Goal: Communication & Community: Answer question/provide support

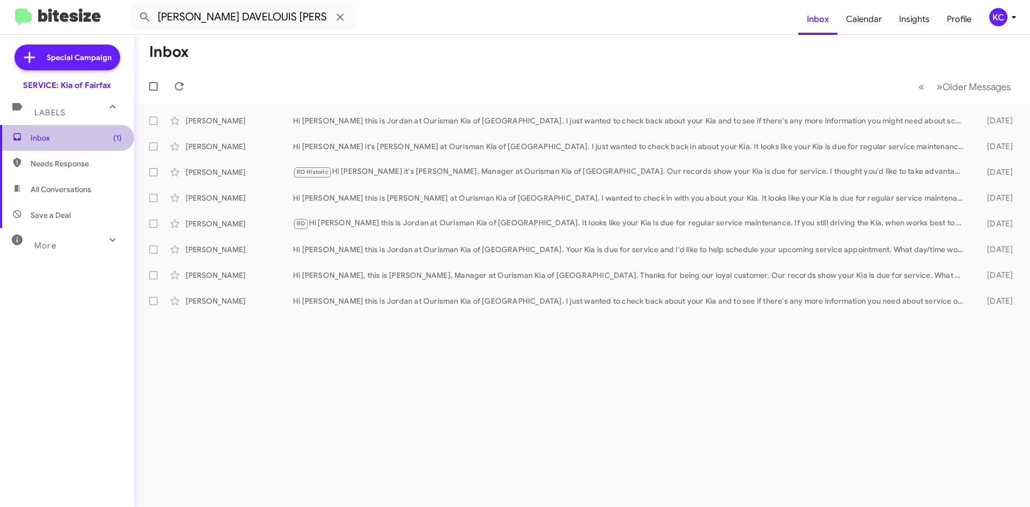
click at [79, 141] on span "Inbox (1)" at bounding box center [76, 138] width 91 height 11
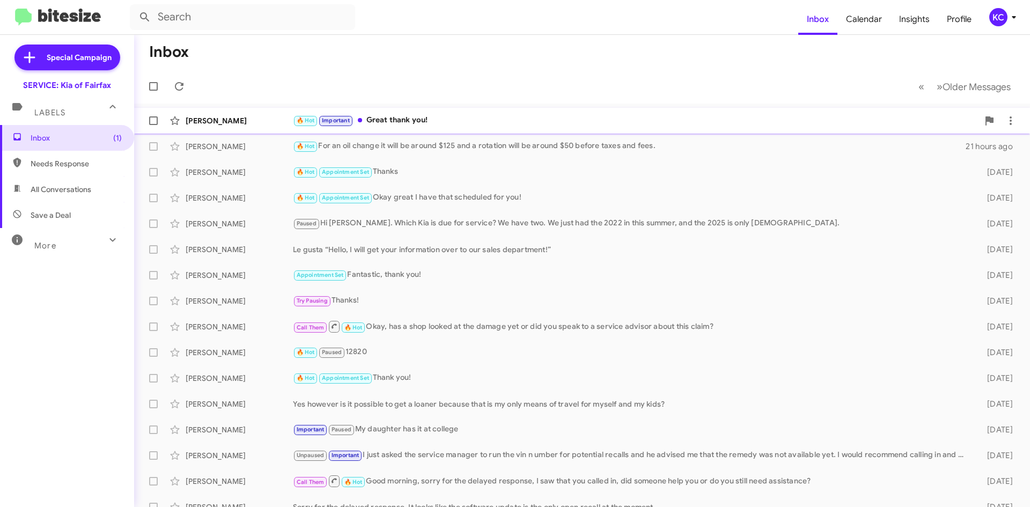
click at [391, 116] on div "🔥 Hot Important Great thank you!" at bounding box center [636, 120] width 686 height 12
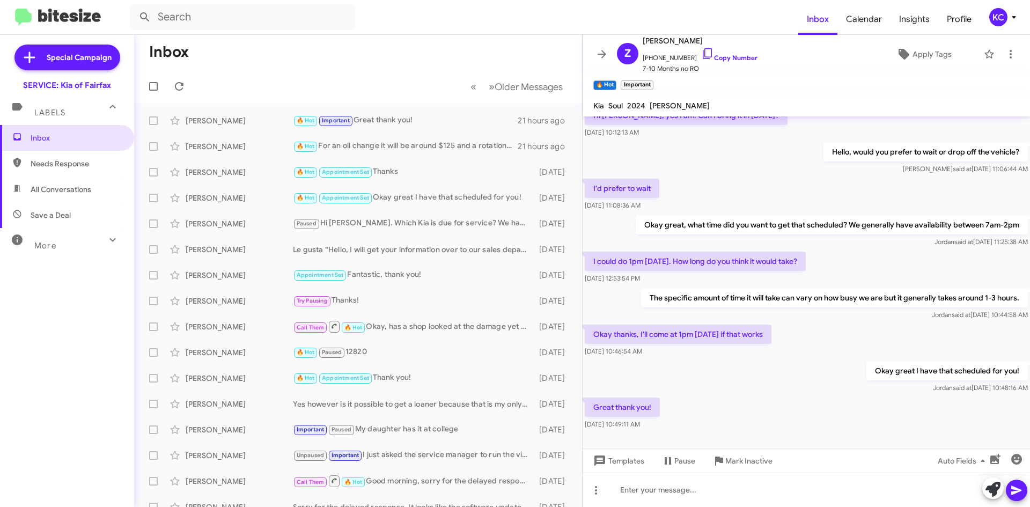
scroll to position [142, 0]
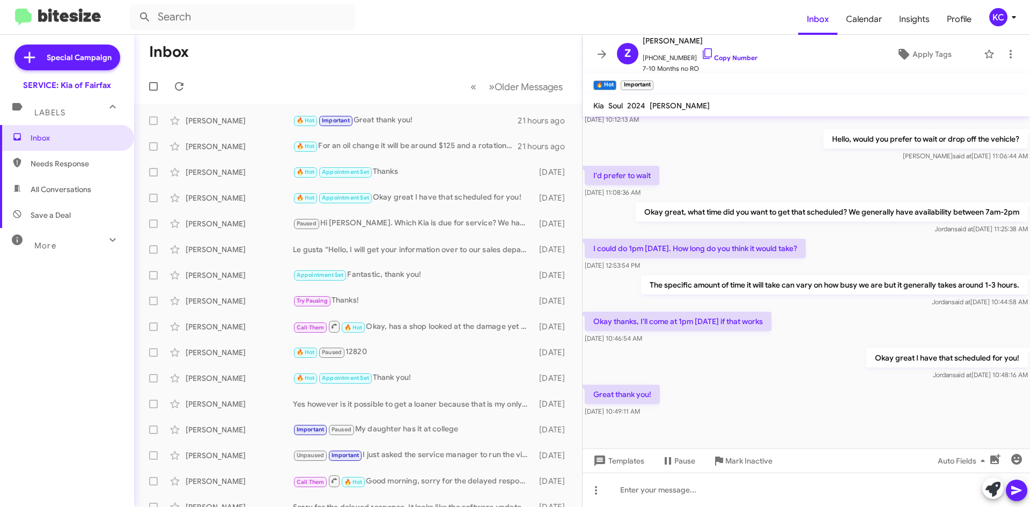
click at [1006, 11] on span "KC" at bounding box center [1005, 17] width 32 height 18
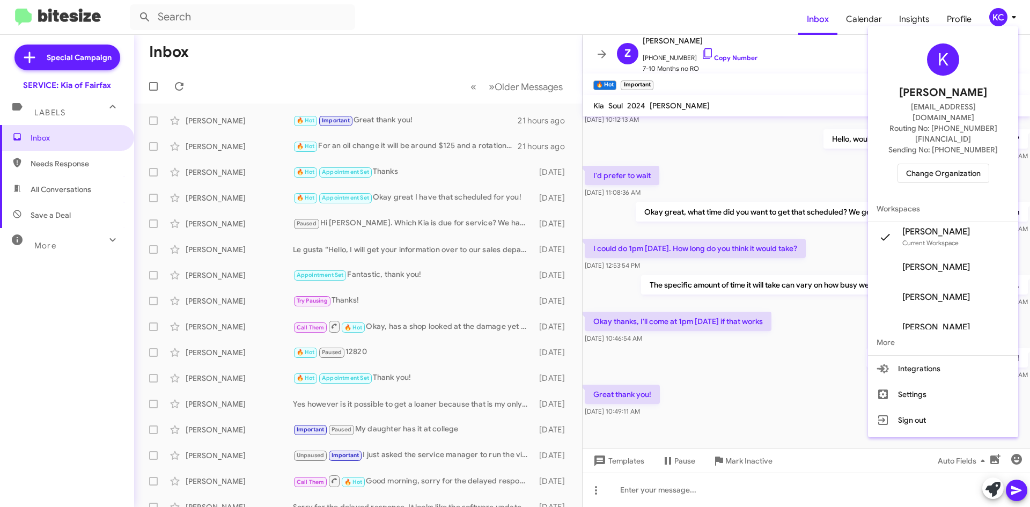
click at [972, 164] on span "Change Organization" at bounding box center [943, 173] width 75 height 18
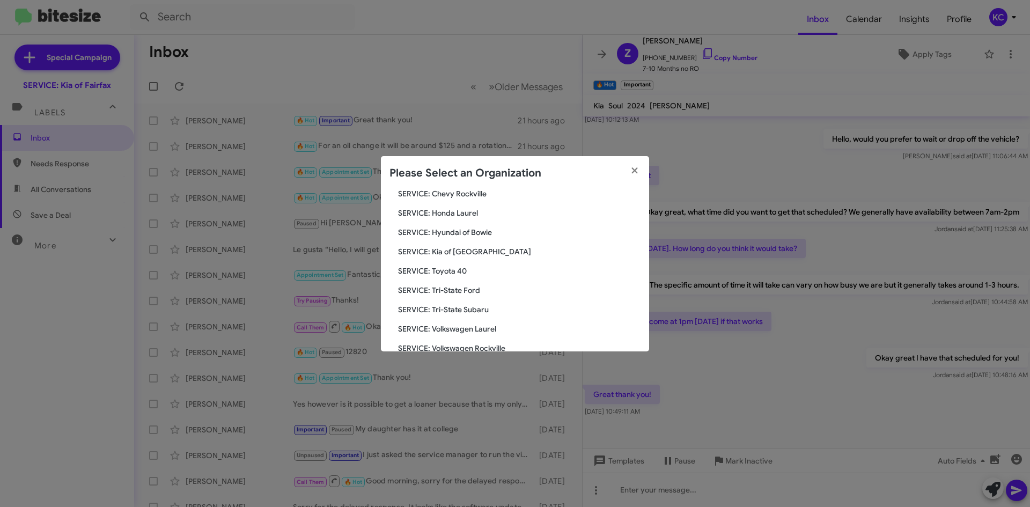
scroll to position [161, 0]
click at [463, 229] on span "SERVICE: Hyundai of Bowie" at bounding box center [519, 230] width 243 height 11
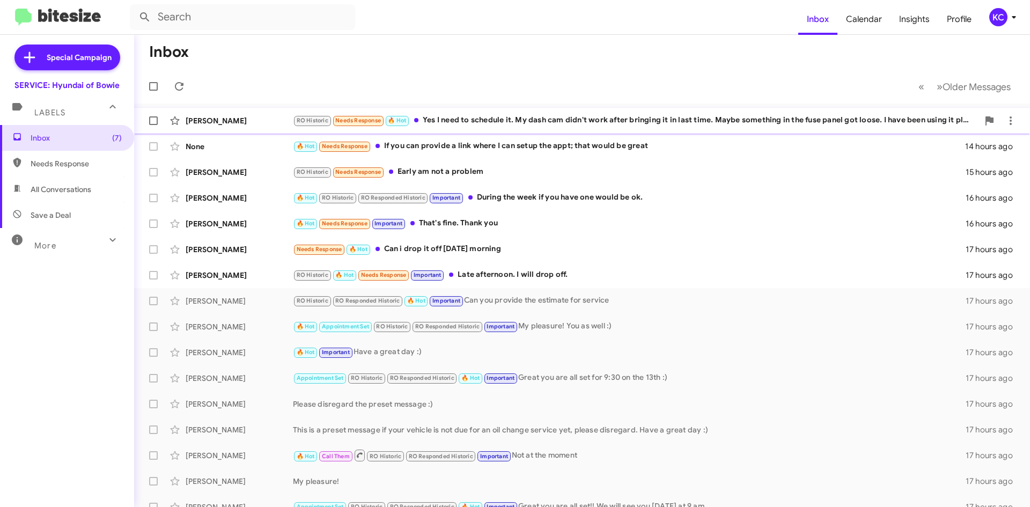
click at [643, 121] on div "RO Historic Needs Response 🔥 Hot Yes I need to schedule it. My dash cam didn't …" at bounding box center [636, 120] width 686 height 12
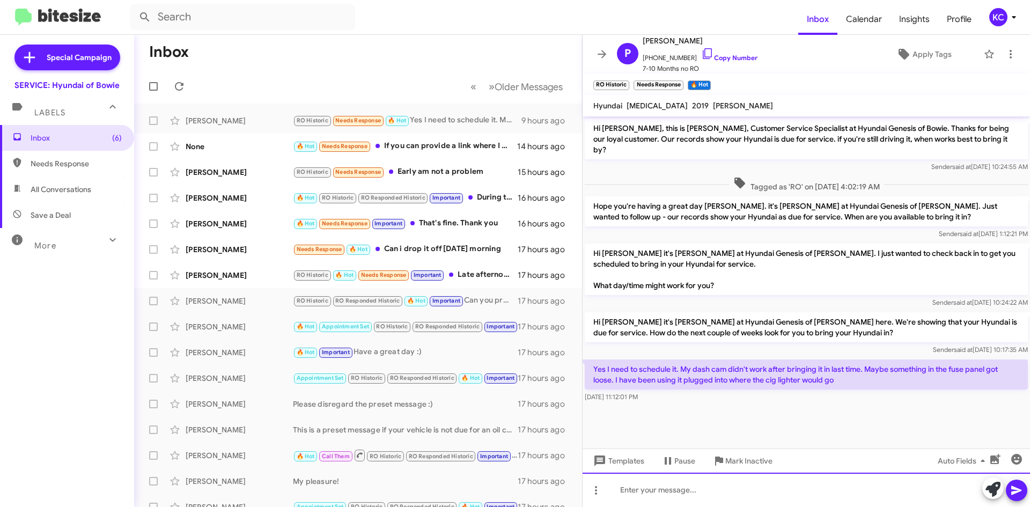
click at [739, 496] on div at bounding box center [807, 490] width 448 height 34
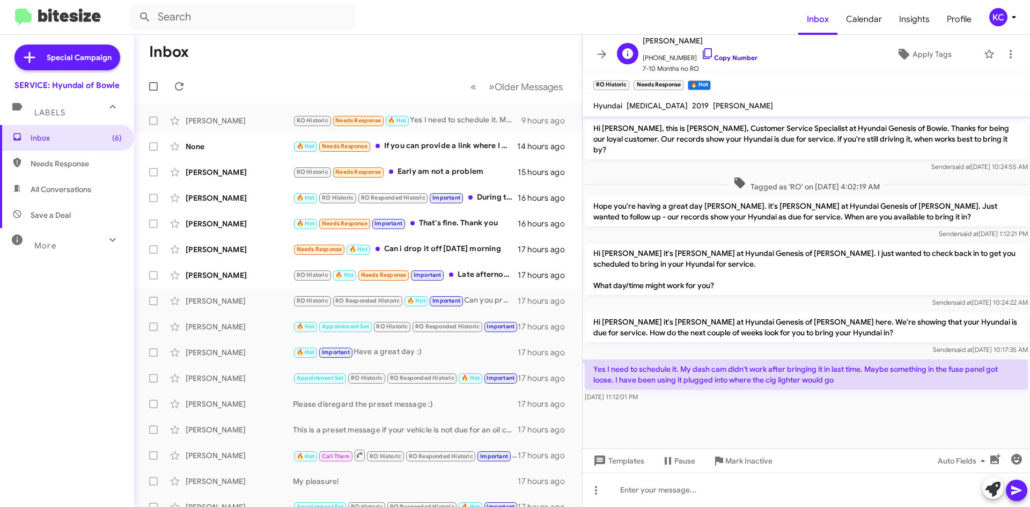
click at [703, 51] on icon at bounding box center [707, 53] width 9 height 11
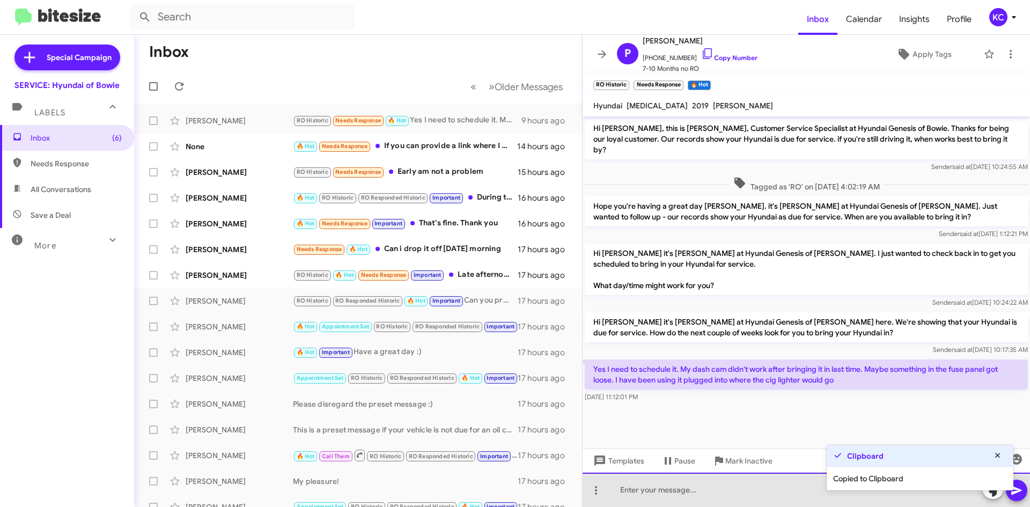
click at [692, 494] on div at bounding box center [807, 490] width 448 height 34
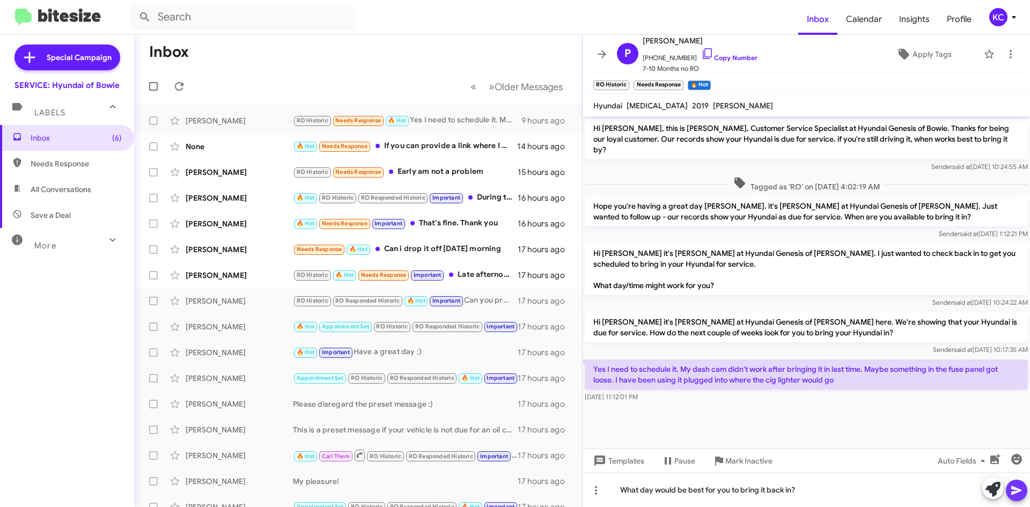
click at [1019, 487] on icon at bounding box center [1016, 490] width 13 height 13
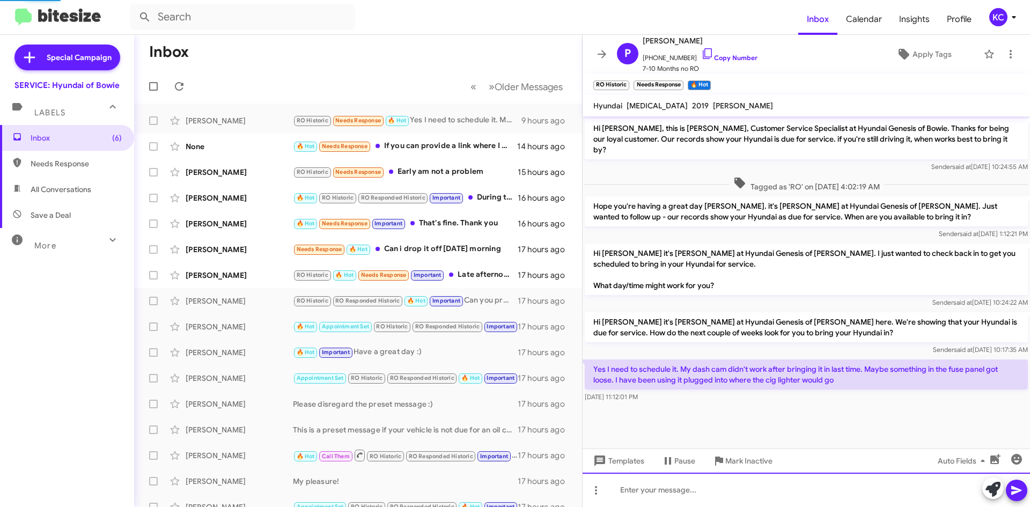
scroll to position [1, 0]
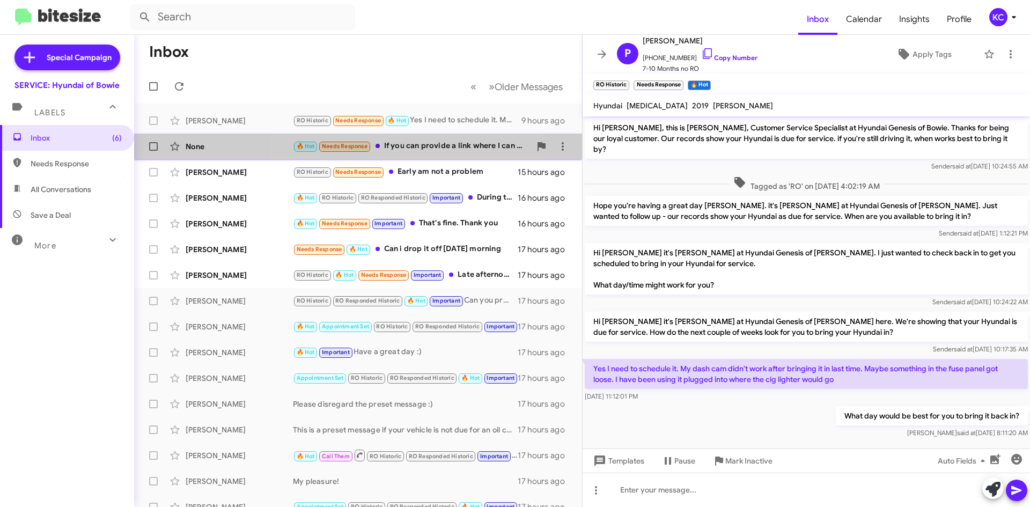
click at [420, 143] on div "🔥 Hot Needs Response If you can provide a link where I can setup the appt; that…" at bounding box center [412, 146] width 238 height 12
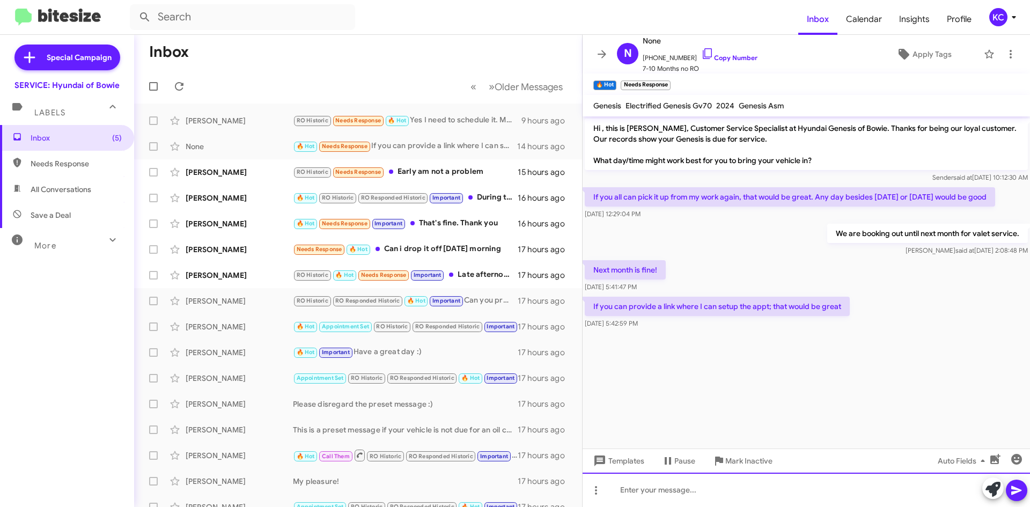
click at [661, 488] on div at bounding box center [807, 490] width 448 height 34
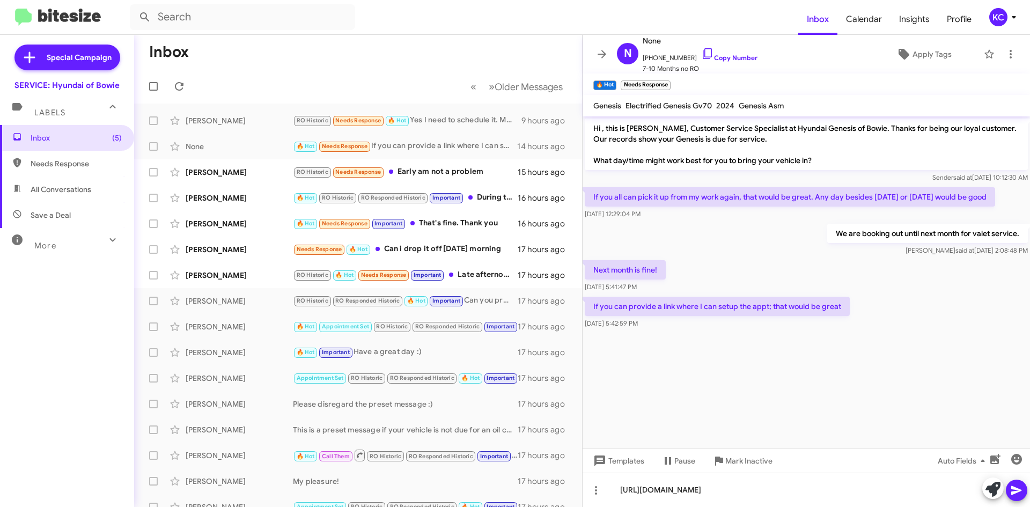
click at [1018, 497] on span at bounding box center [1016, 490] width 13 height 21
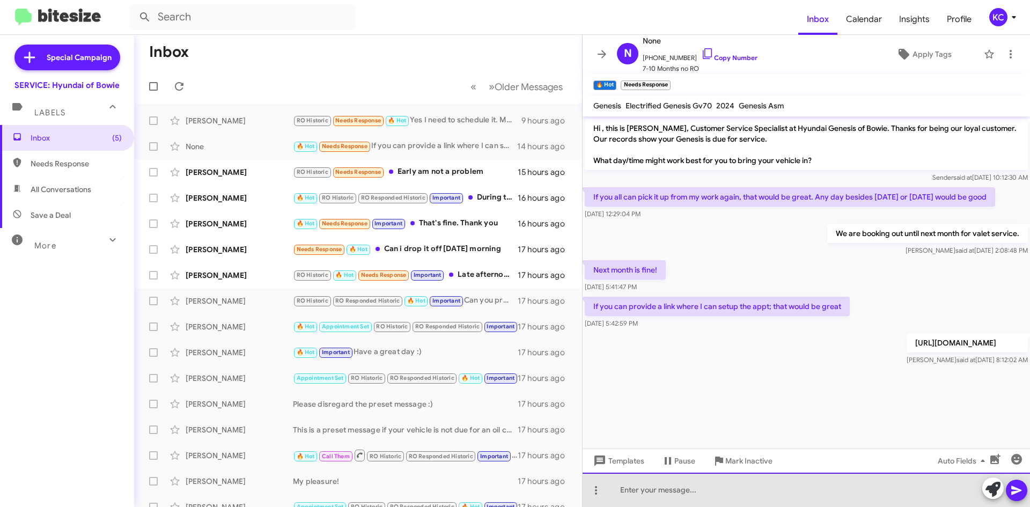
click at [803, 498] on div at bounding box center [807, 490] width 448 height 34
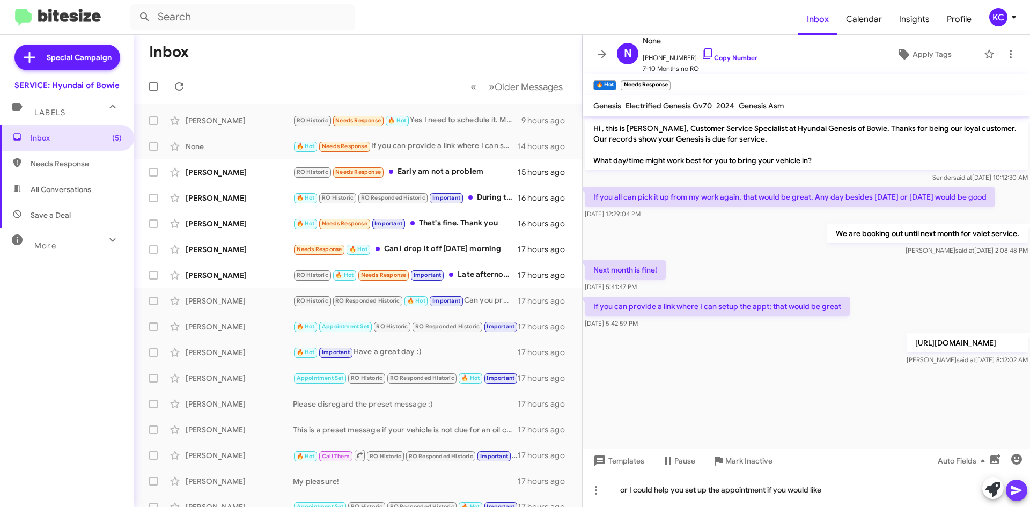
click at [1018, 489] on icon at bounding box center [1017, 490] width 10 height 9
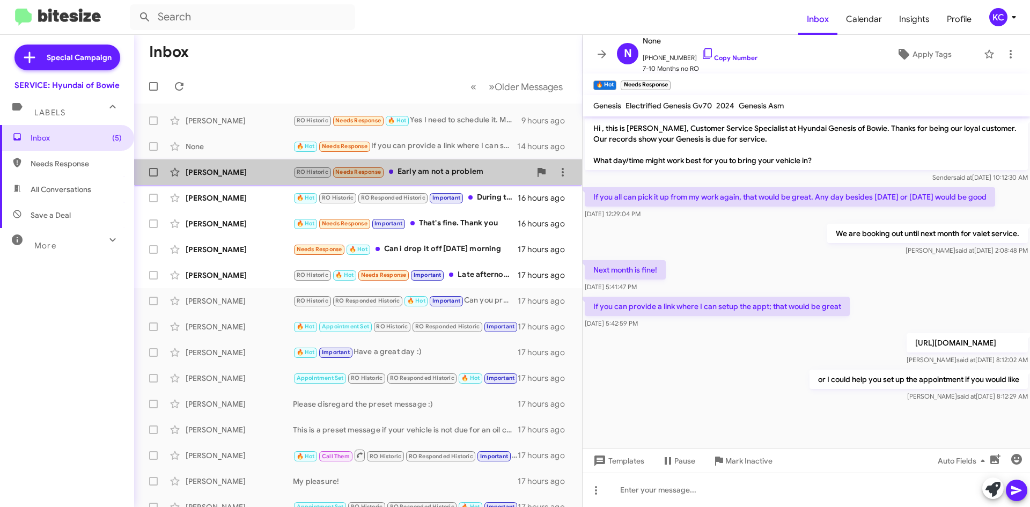
click at [462, 174] on div "RO Historic Needs Response Early am not a problem" at bounding box center [412, 172] width 238 height 12
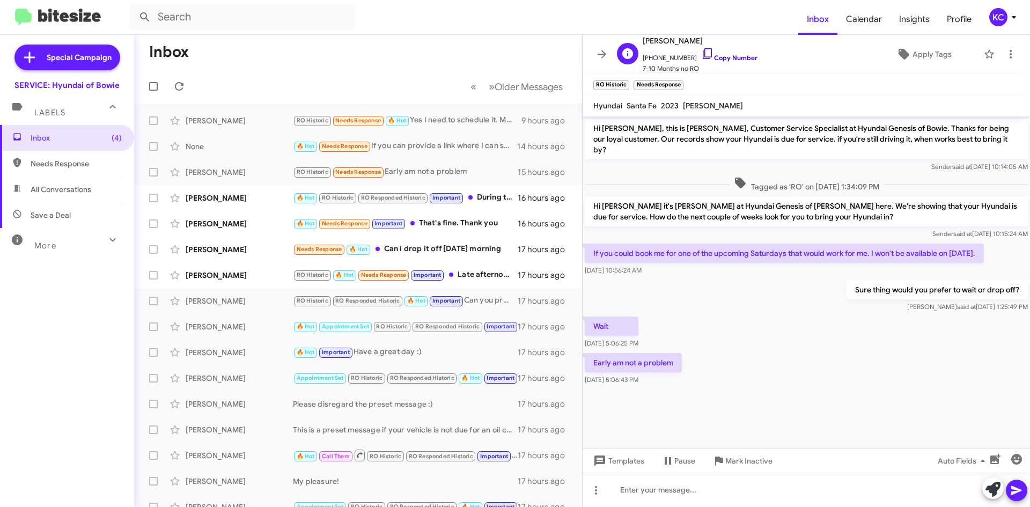
click at [701, 49] on icon at bounding box center [707, 53] width 13 height 13
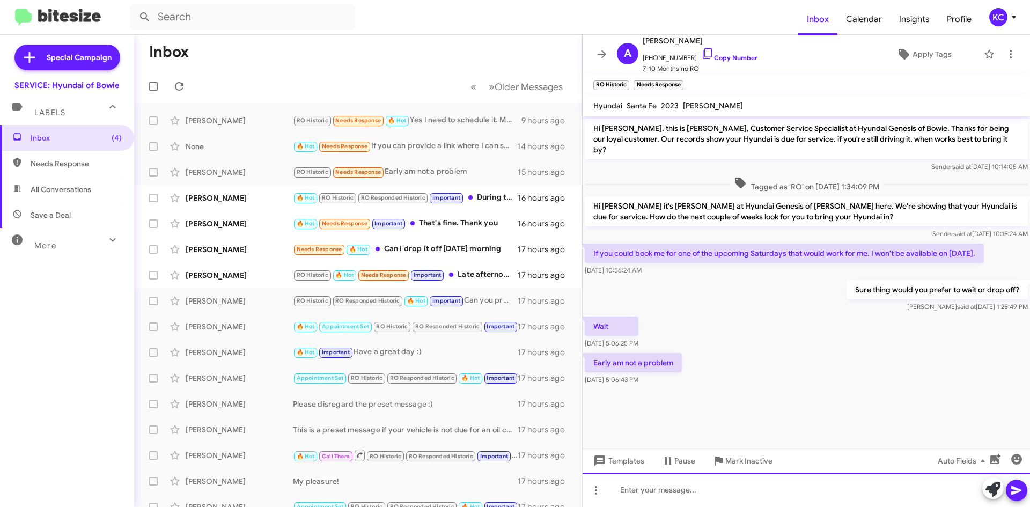
click at [720, 492] on div at bounding box center [807, 490] width 448 height 34
click at [629, 492] on div at bounding box center [807, 490] width 448 height 34
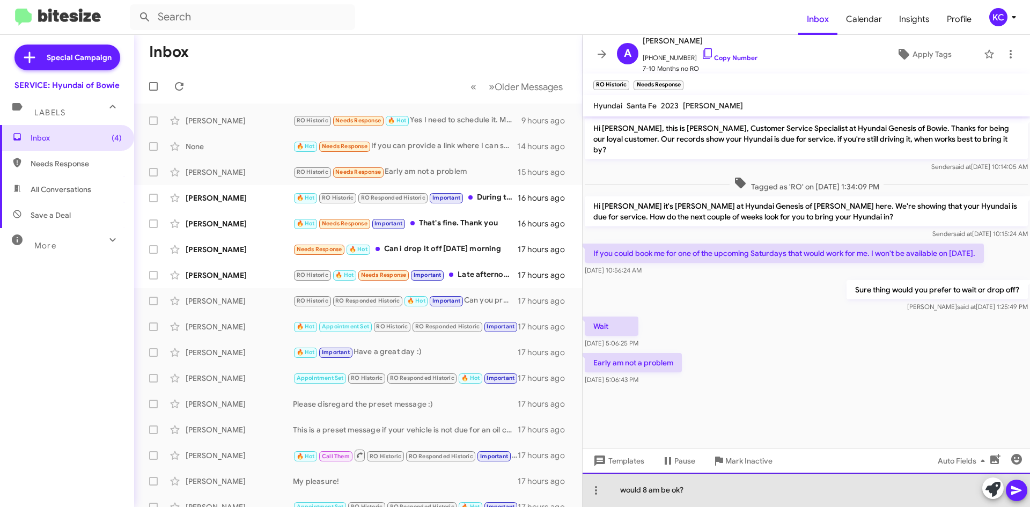
click at [717, 498] on div "would 8 am be ok?" at bounding box center [807, 490] width 448 height 34
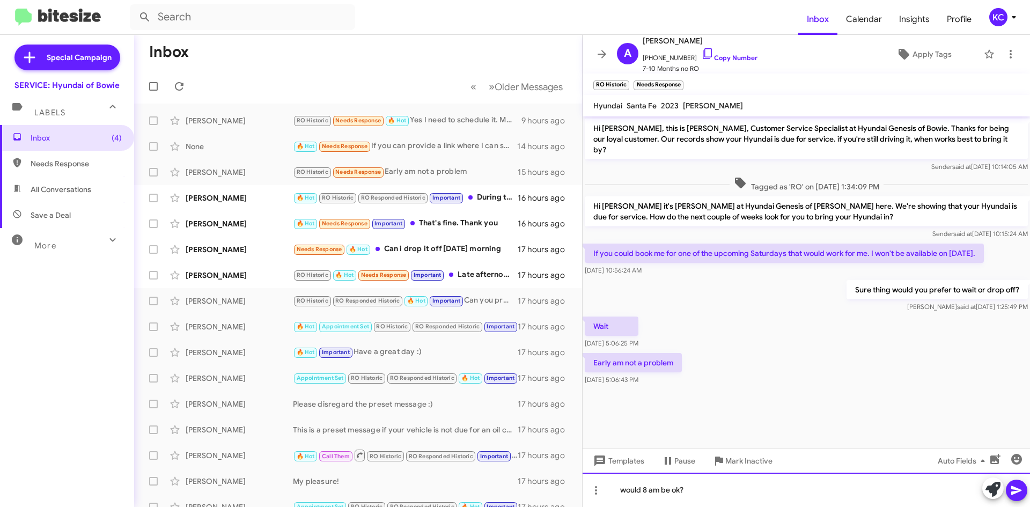
click at [680, 490] on div "would 8 am be ok?" at bounding box center [807, 490] width 448 height 34
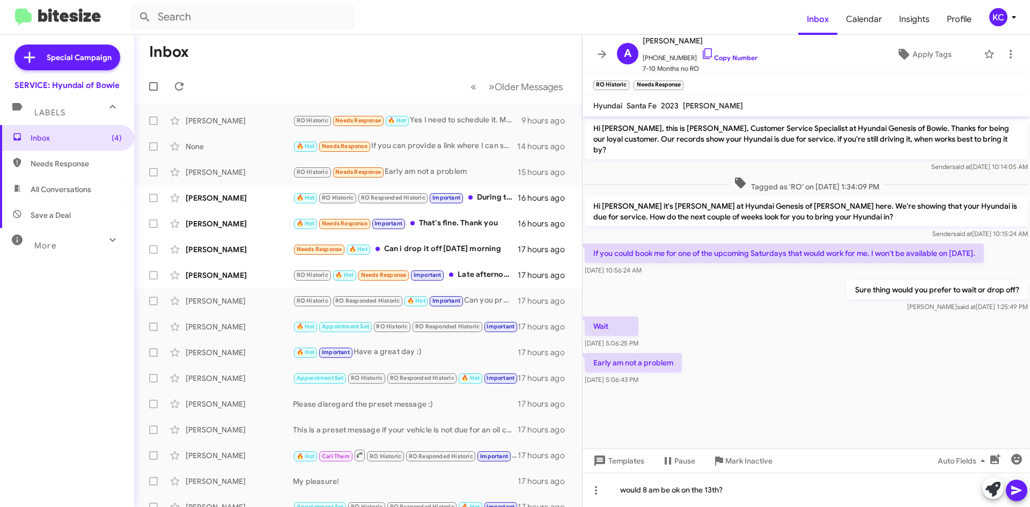
click at [1015, 488] on icon at bounding box center [1017, 490] width 10 height 9
click at [495, 206] on div "Deidre Moye 🔥 Hot RO Historic RO Responded Historic Important During the week i…" at bounding box center [358, 197] width 431 height 21
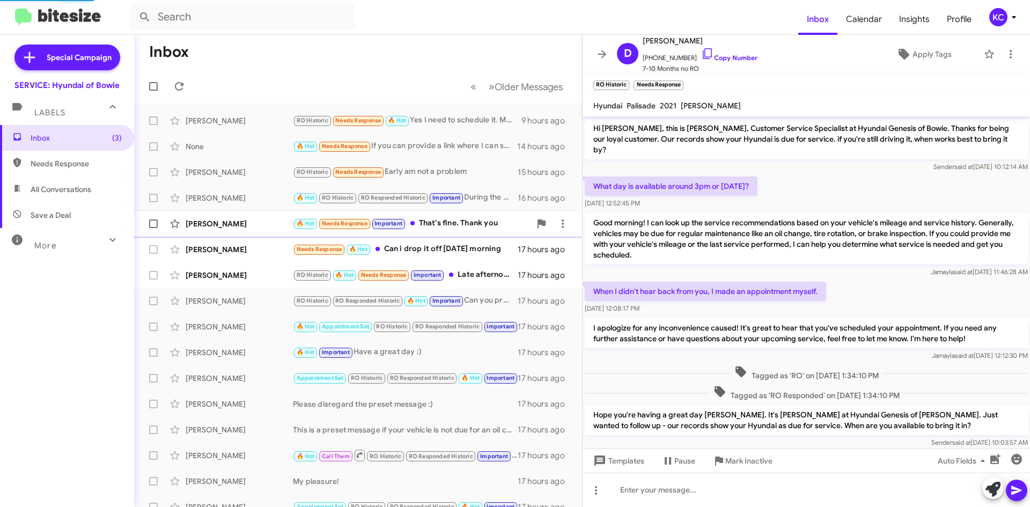
scroll to position [219, 0]
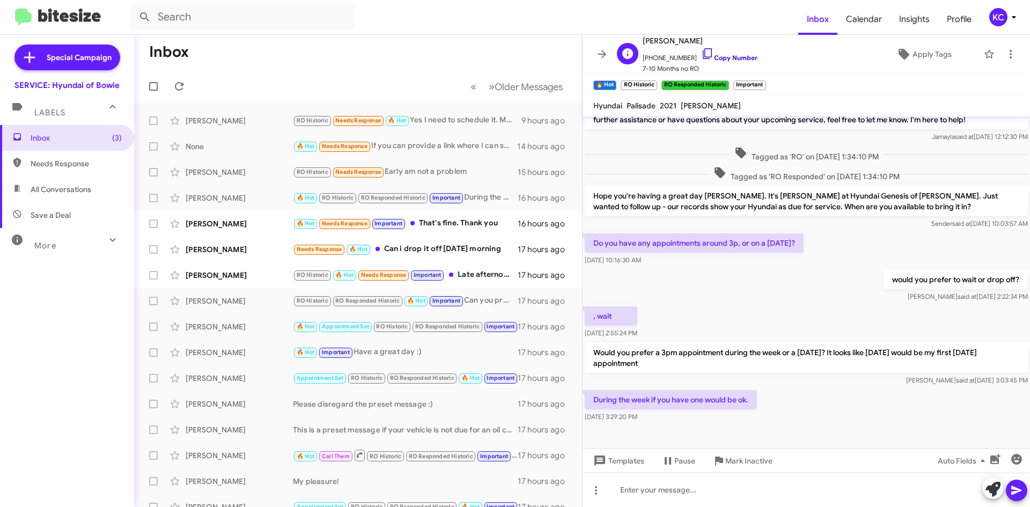
click at [705, 55] on link "Copy Number" at bounding box center [729, 58] width 56 height 8
click at [701, 51] on icon at bounding box center [707, 53] width 13 height 13
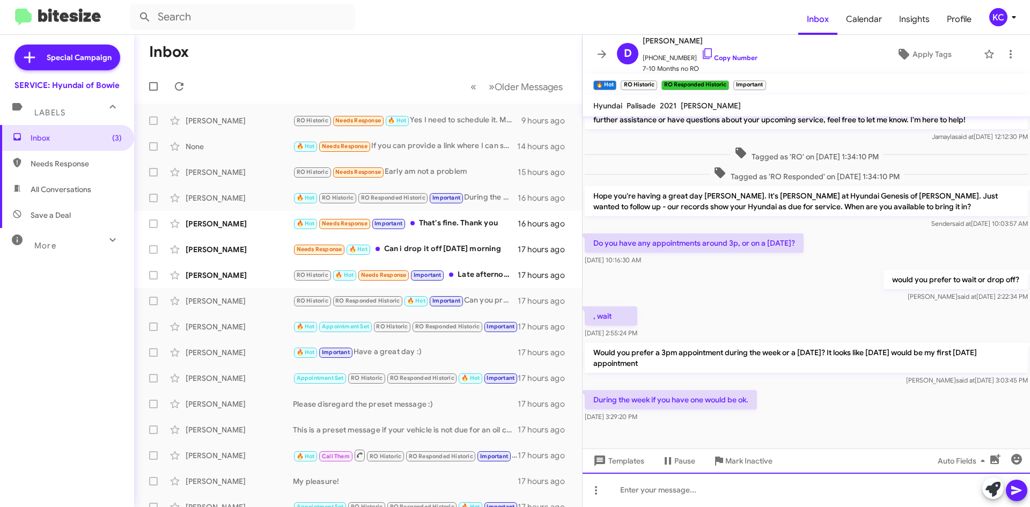
click at [636, 487] on div at bounding box center [807, 490] width 448 height 34
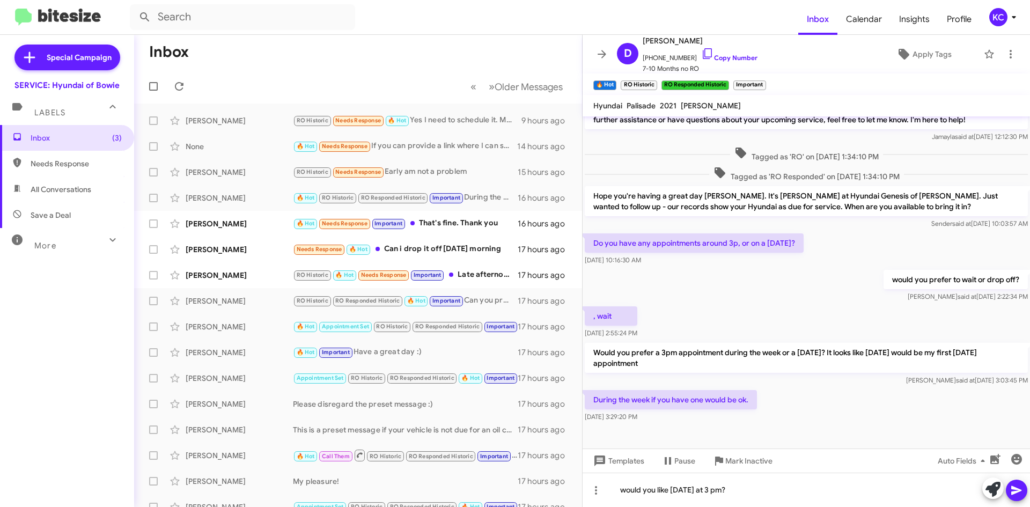
click at [1015, 490] on icon at bounding box center [1016, 490] width 13 height 13
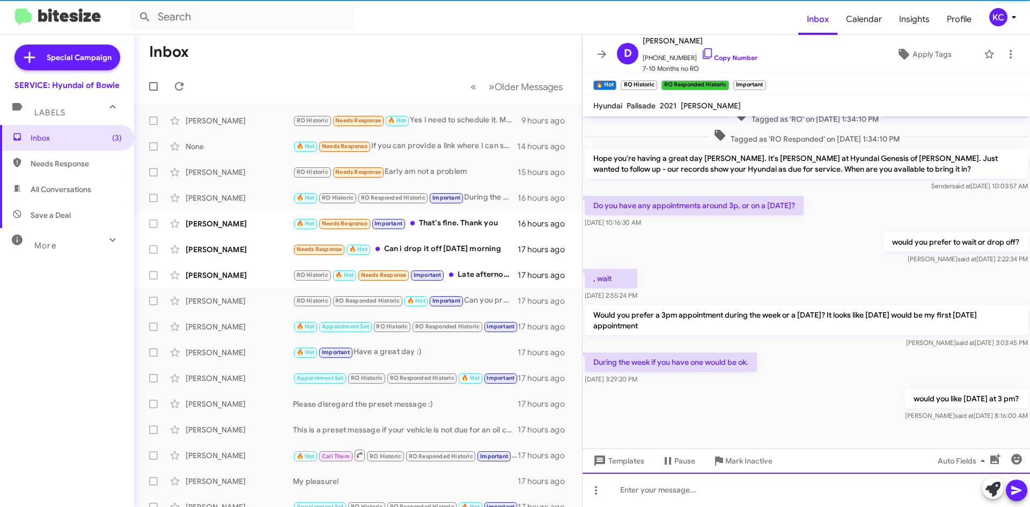
scroll to position [258, 0]
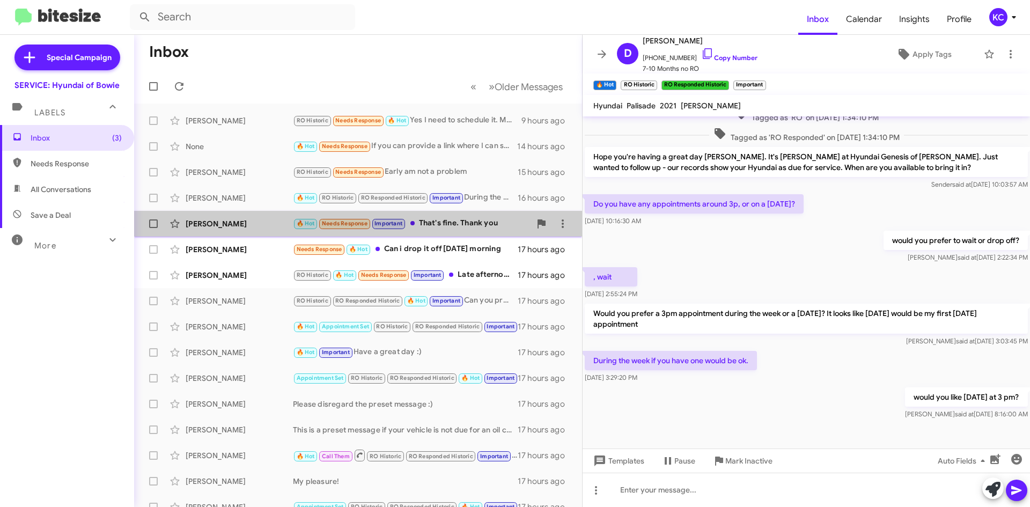
click at [443, 223] on div "🔥 Hot Needs Response Important That's fine. Thank you" at bounding box center [412, 223] width 238 height 12
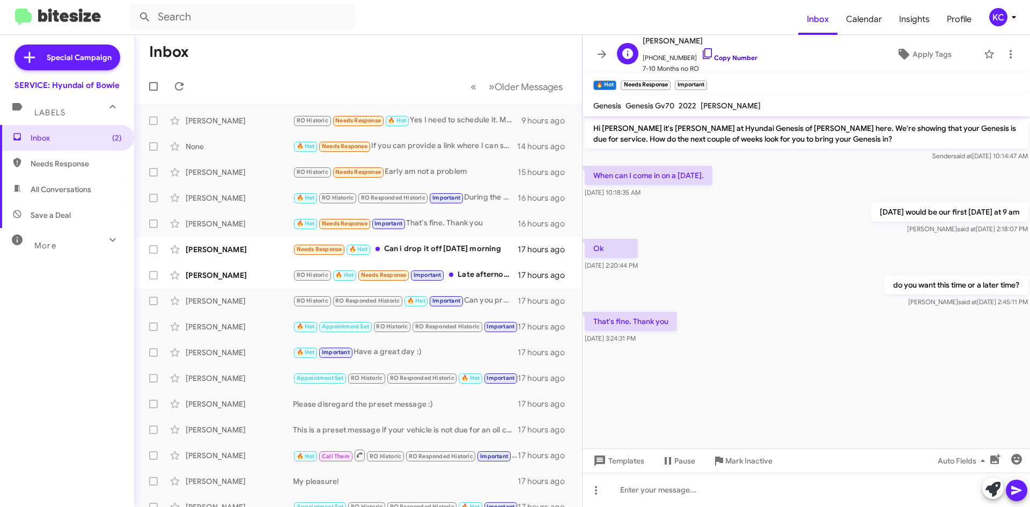
click at [702, 53] on icon at bounding box center [707, 53] width 13 height 13
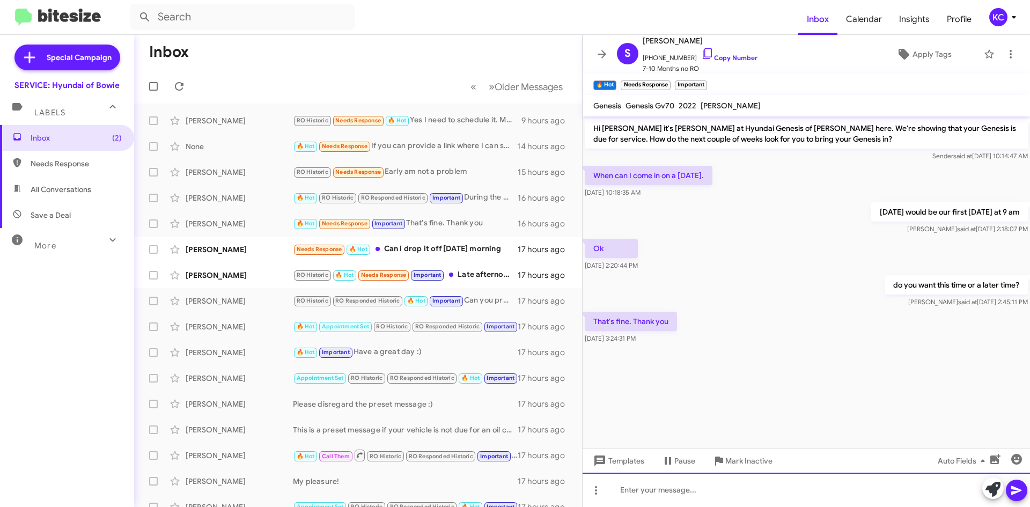
click at [673, 496] on div at bounding box center [807, 490] width 448 height 34
click at [1017, 502] on div "Great! Would you be waiting with the vehicle or dropping it off?" at bounding box center [807, 490] width 448 height 34
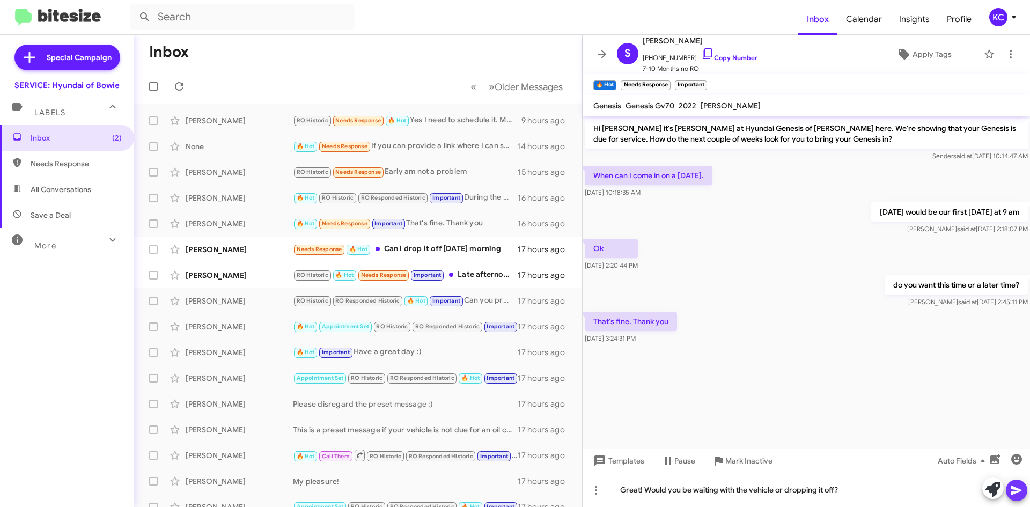
click at [1018, 489] on icon at bounding box center [1017, 490] width 10 height 9
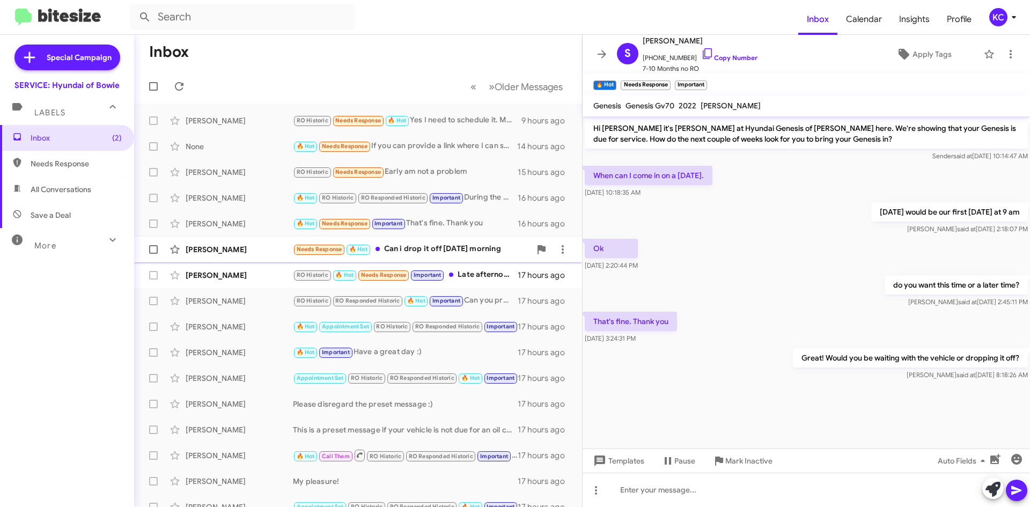
click at [408, 246] on div "Needs Response 🔥 Hot Can i drop it off tomorrow morning" at bounding box center [412, 249] width 238 height 12
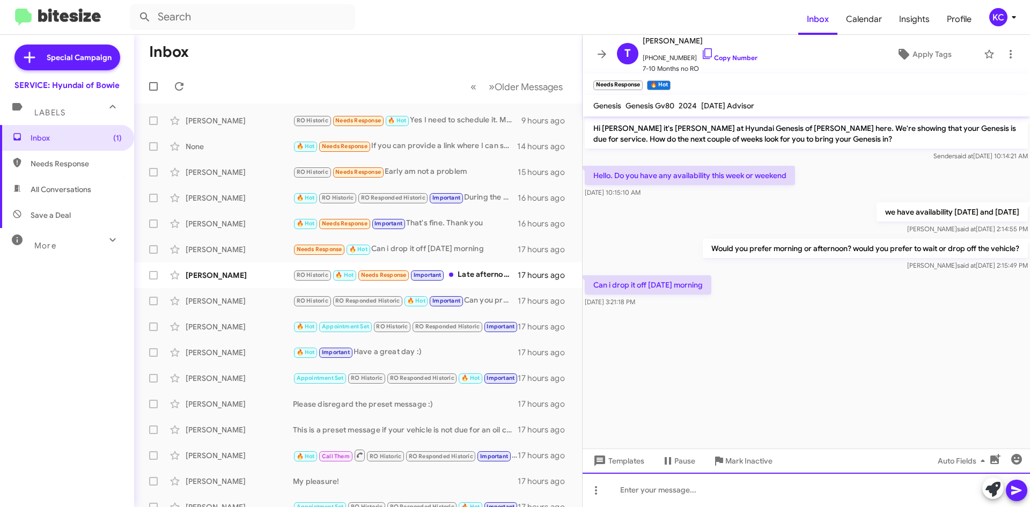
click at [735, 484] on div at bounding box center [807, 490] width 448 height 34
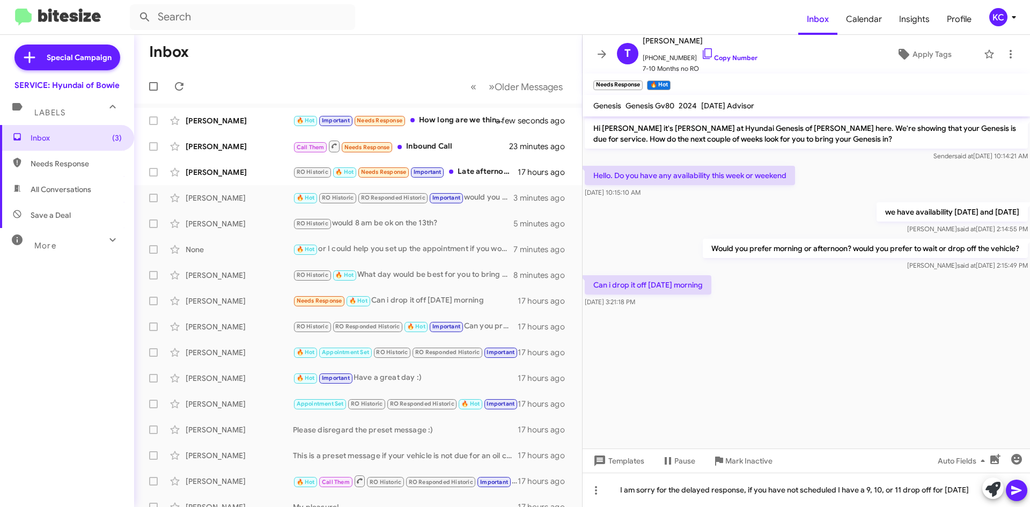
click at [1026, 489] on button at bounding box center [1016, 490] width 21 height 21
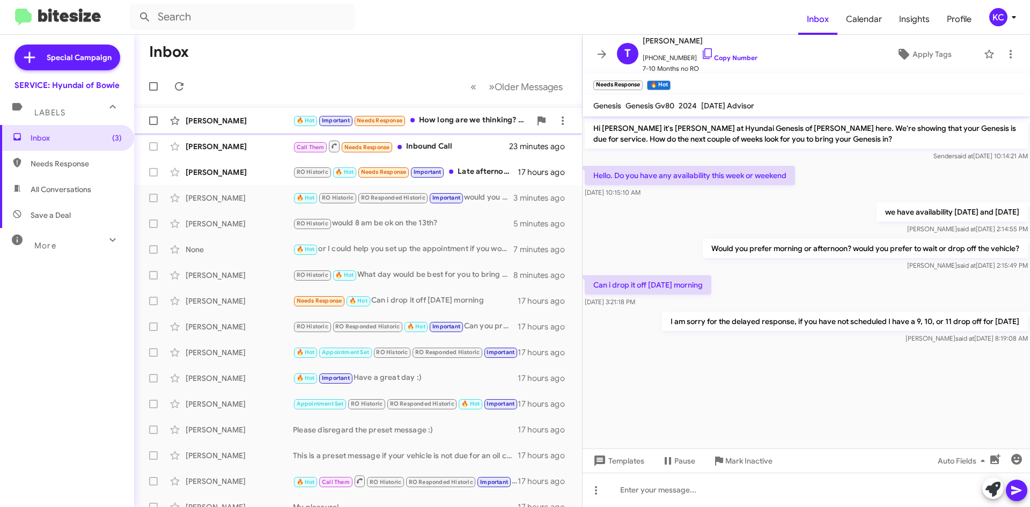
click at [455, 123] on div "🔥 Hot Important Needs Response How long are we thinking? I may need new tires t…" at bounding box center [412, 120] width 238 height 12
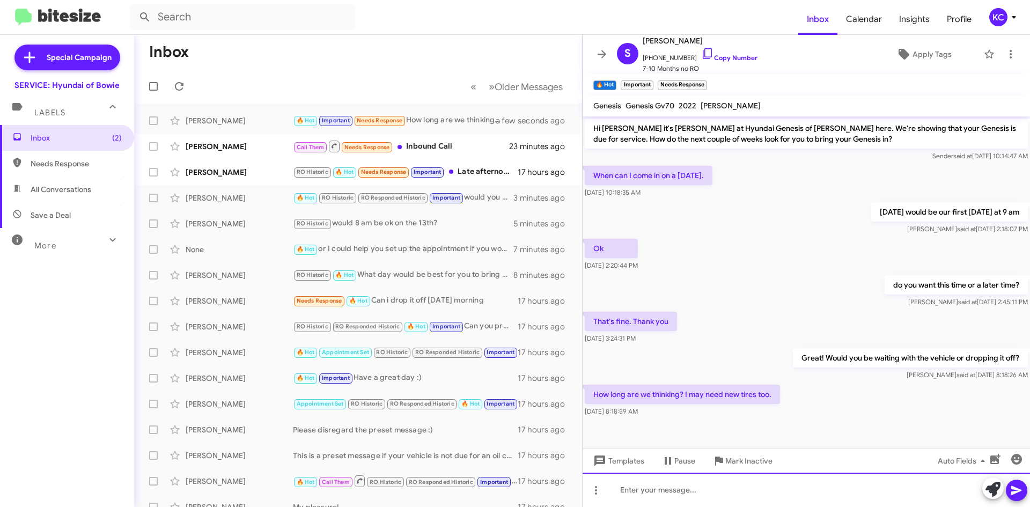
click at [749, 492] on div at bounding box center [807, 490] width 448 height 34
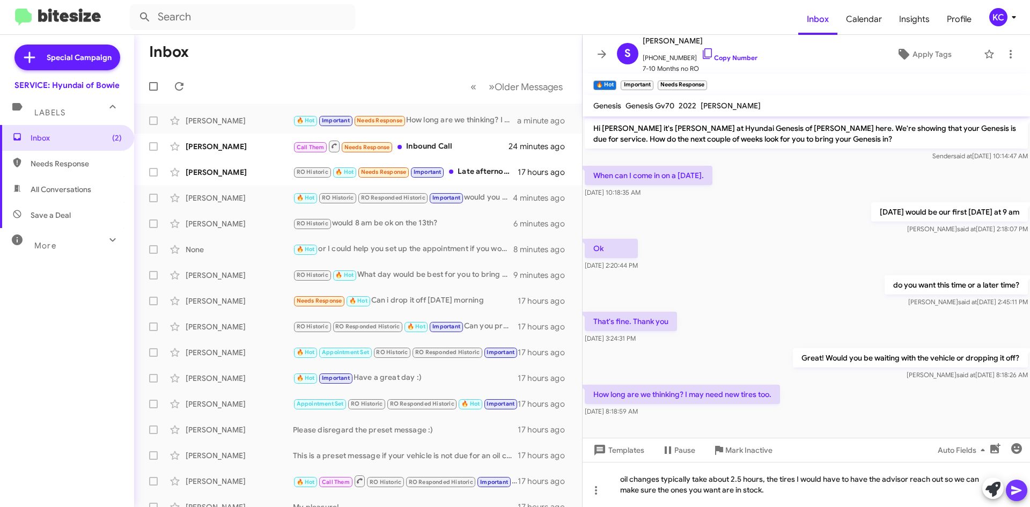
click at [1017, 492] on icon at bounding box center [1017, 490] width 10 height 9
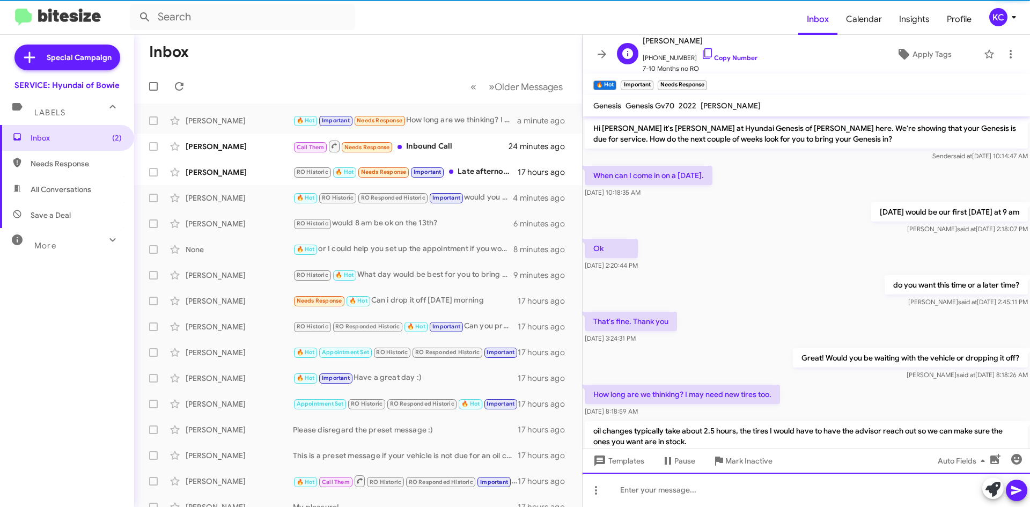
scroll to position [42, 0]
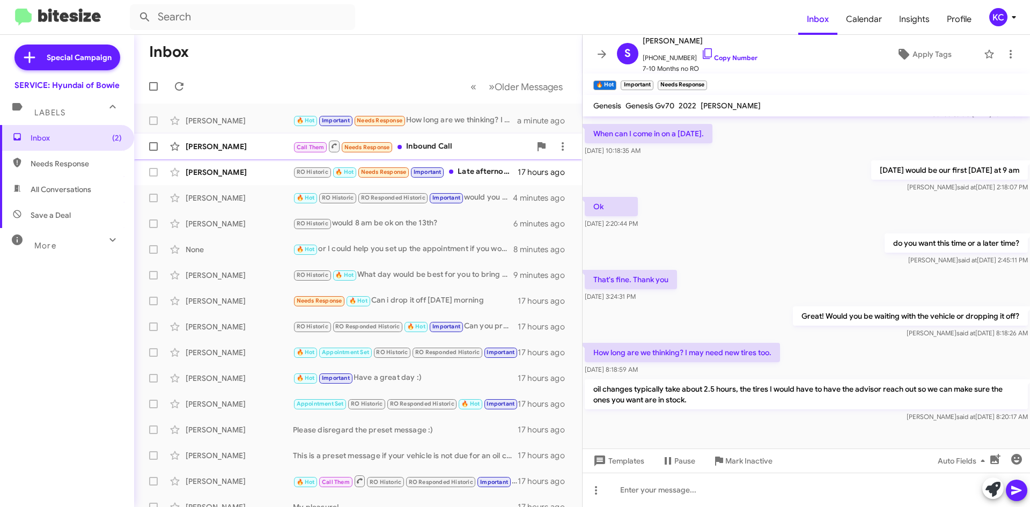
click at [446, 145] on div "Call Them Needs Response Inbound Call" at bounding box center [412, 146] width 238 height 13
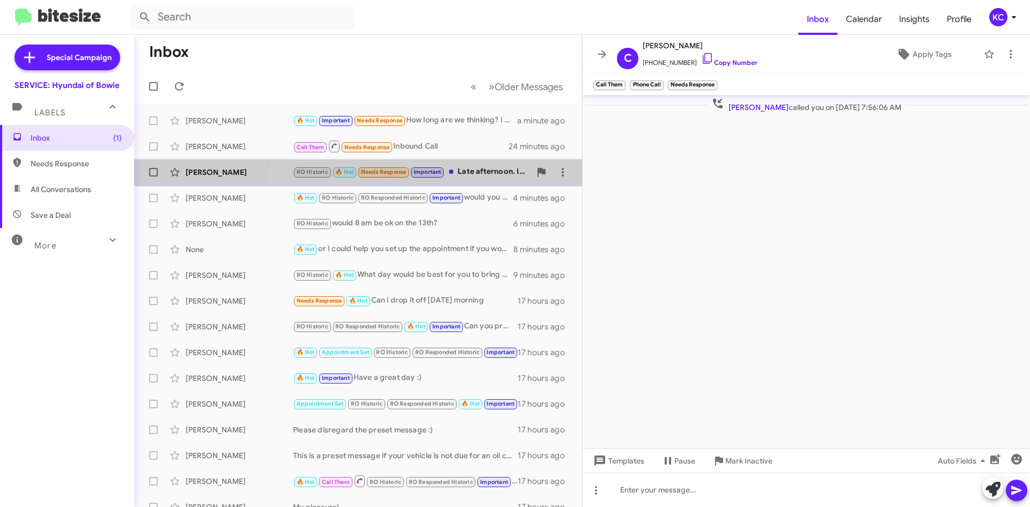
click at [485, 177] on div "RO Historic 🔥 Hot Needs Response Important Late afternoon. I will drop off." at bounding box center [412, 172] width 238 height 12
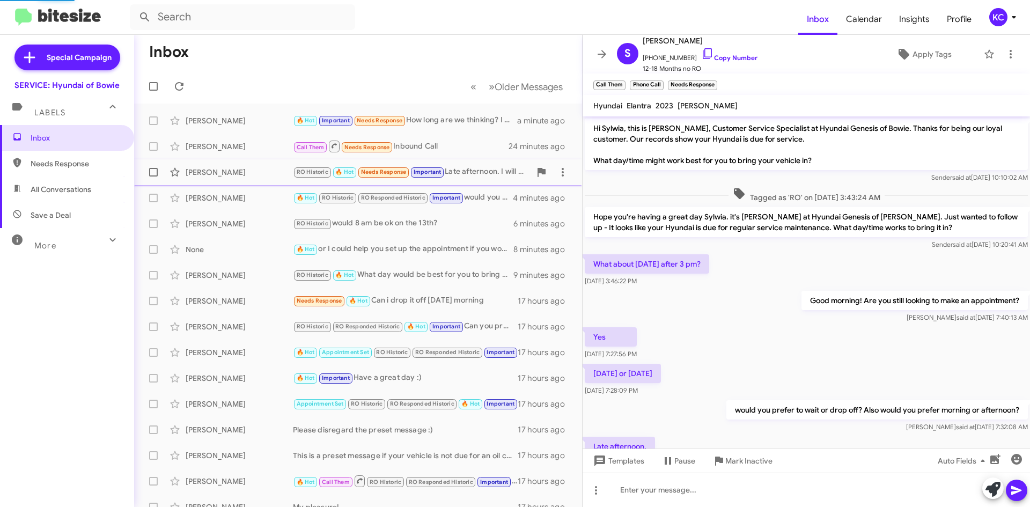
scroll to position [57, 0]
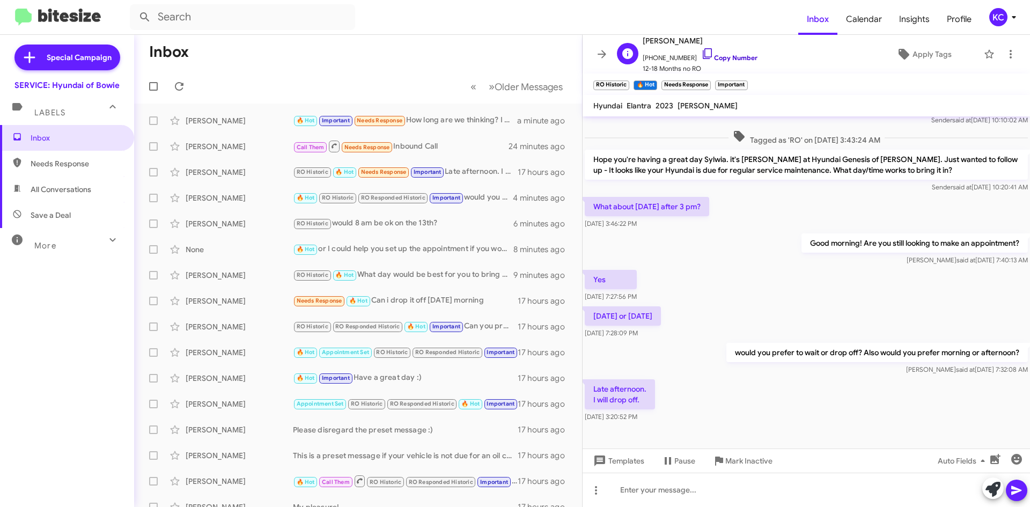
click at [701, 52] on icon at bounding box center [707, 53] width 13 height 13
click at [206, 123] on div "[PERSON_NAME]" at bounding box center [239, 120] width 107 height 11
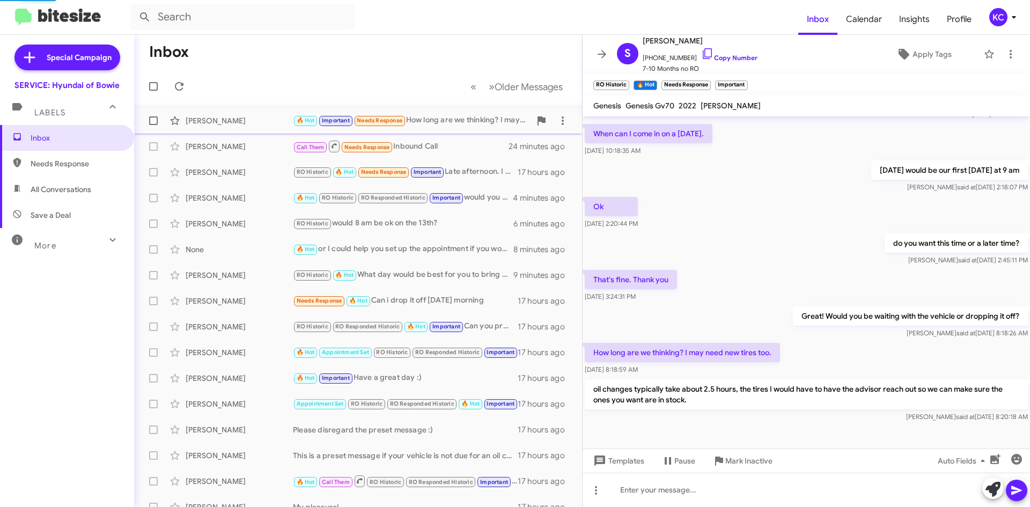
scroll to position [42, 0]
click at [448, 143] on div "Call Them Needs Response Inbound Call" at bounding box center [412, 146] width 238 height 13
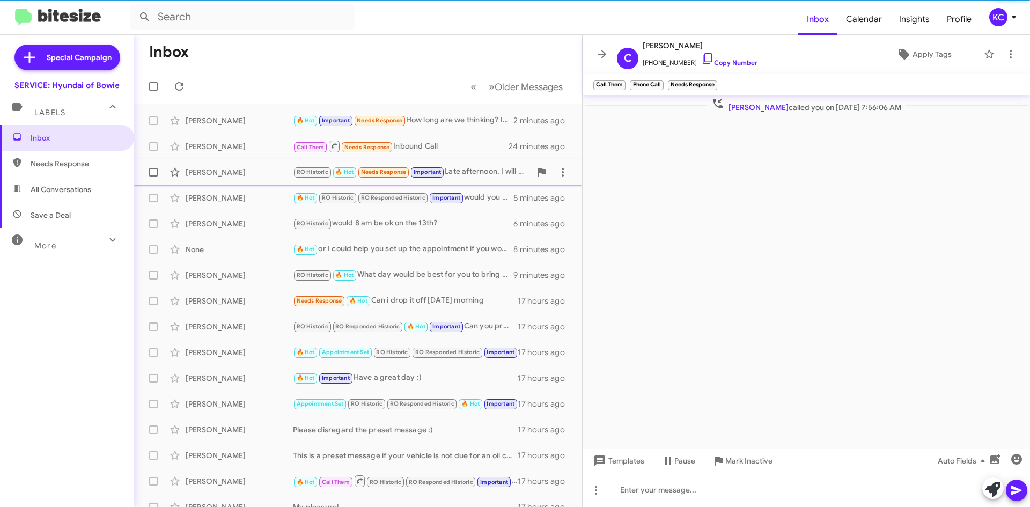
click at [463, 172] on div "RO Historic 🔥 Hot Needs Response Important Late afternoon. I will drop off." at bounding box center [412, 172] width 238 height 12
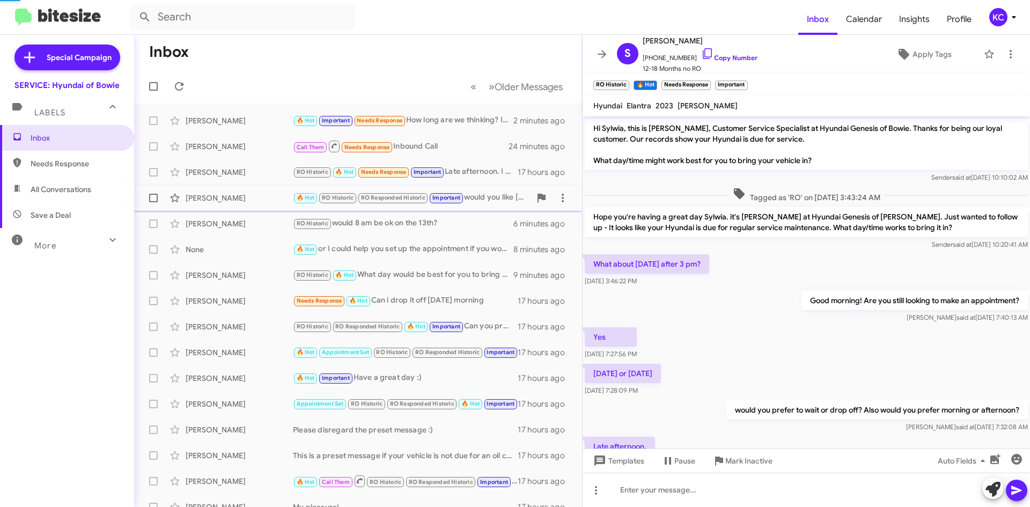
scroll to position [57, 0]
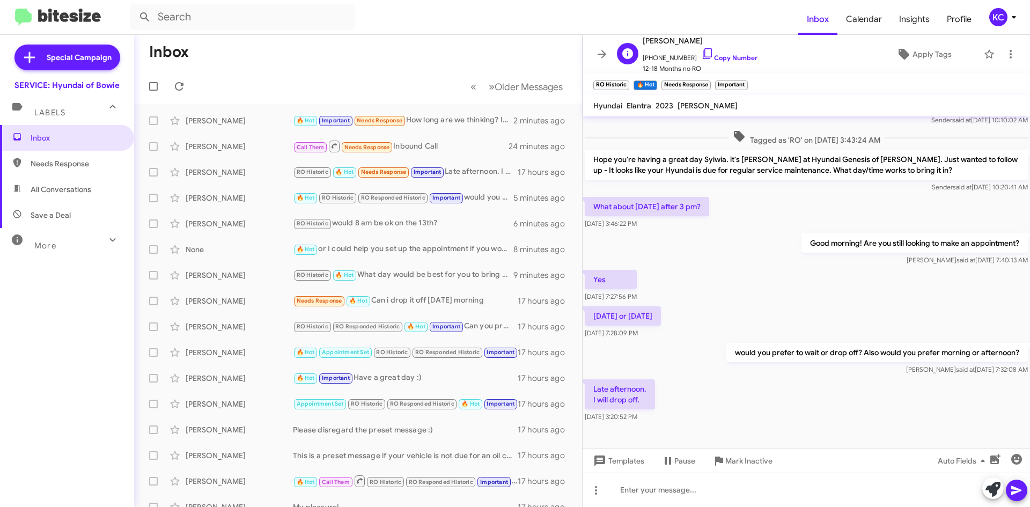
click at [703, 52] on span "+15712943804 Copy Number" at bounding box center [700, 55] width 115 height 16
click at [701, 53] on icon at bounding box center [707, 53] width 13 height 13
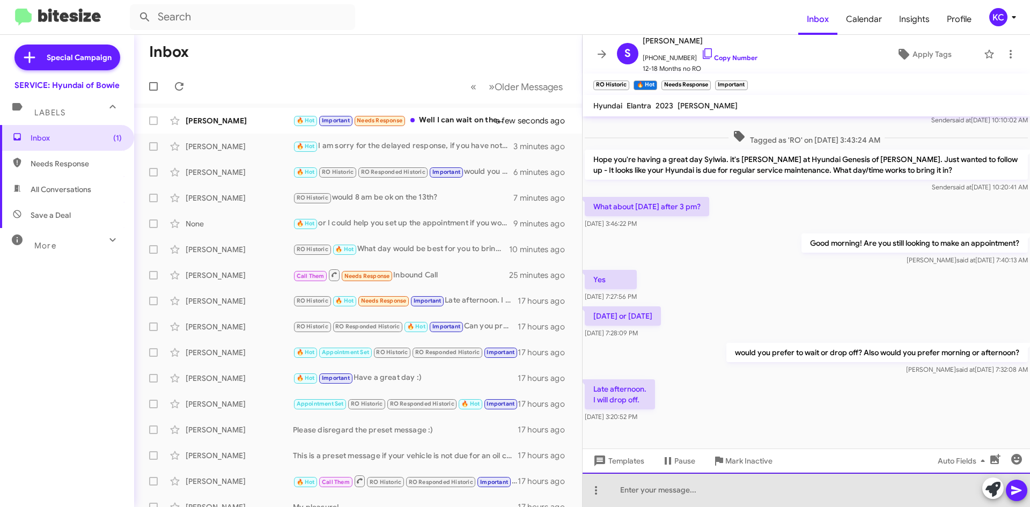
click at [642, 491] on div at bounding box center [807, 490] width 448 height 34
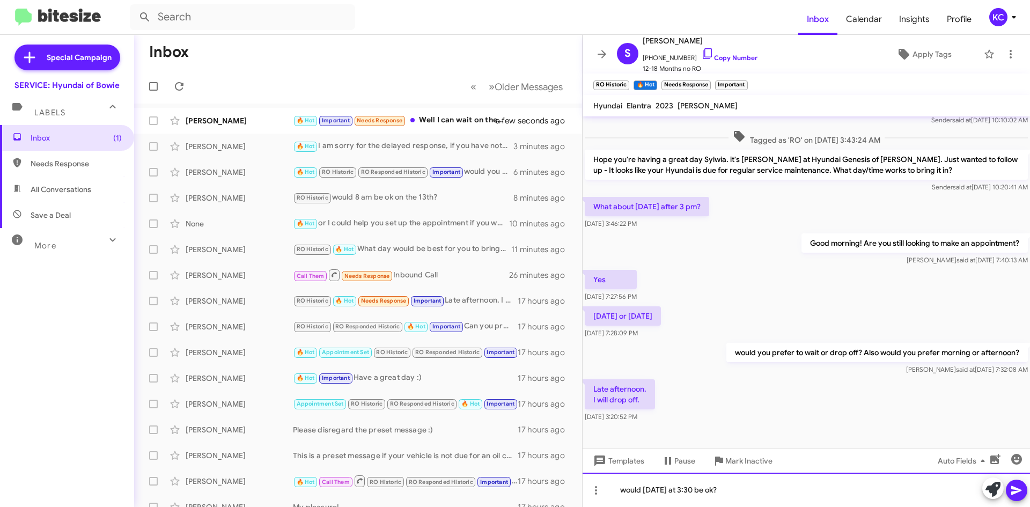
drag, startPoint x: 671, startPoint y: 490, endPoint x: 664, endPoint y: 499, distance: 11.1
click at [671, 490] on div "would monday at 3:30 be ok?" at bounding box center [807, 490] width 448 height 34
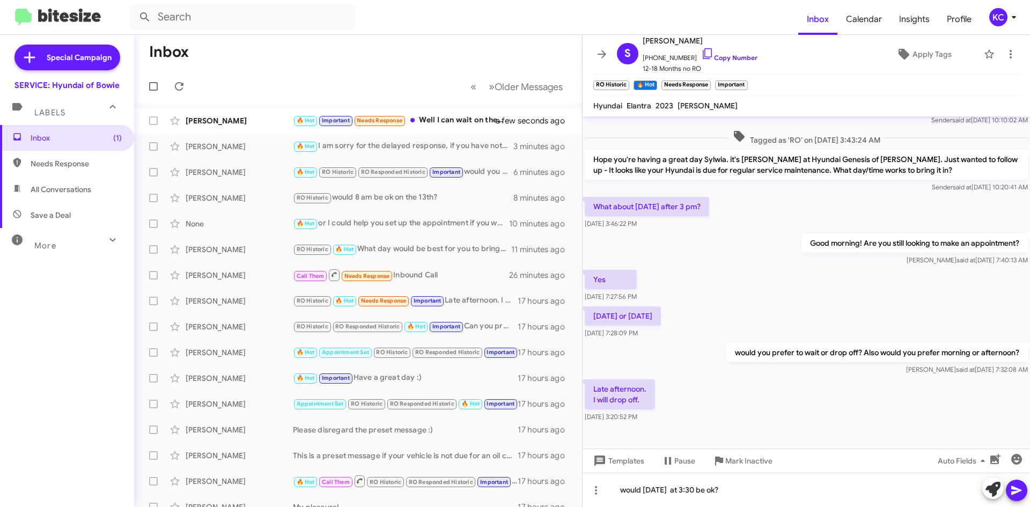
click at [1016, 483] on span at bounding box center [1016, 490] width 13 height 21
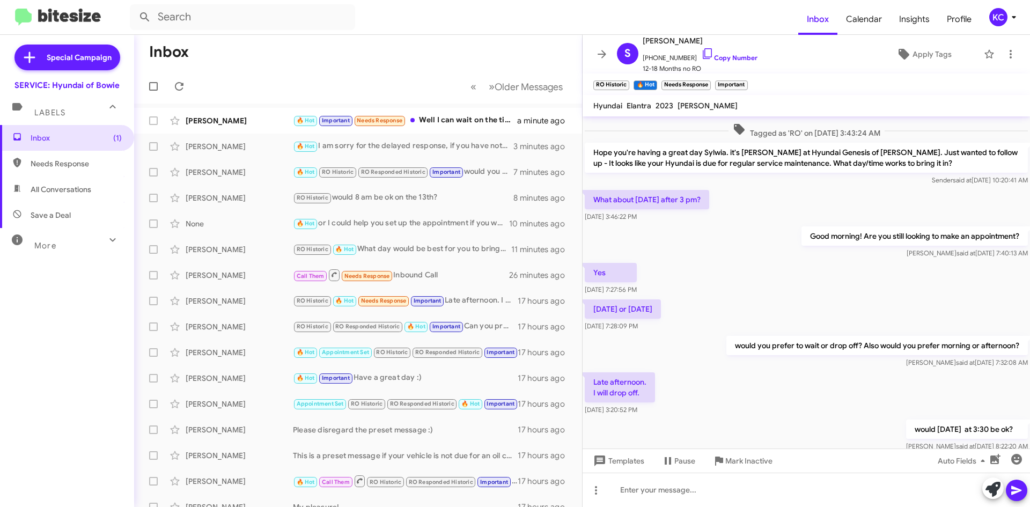
scroll to position [97, 0]
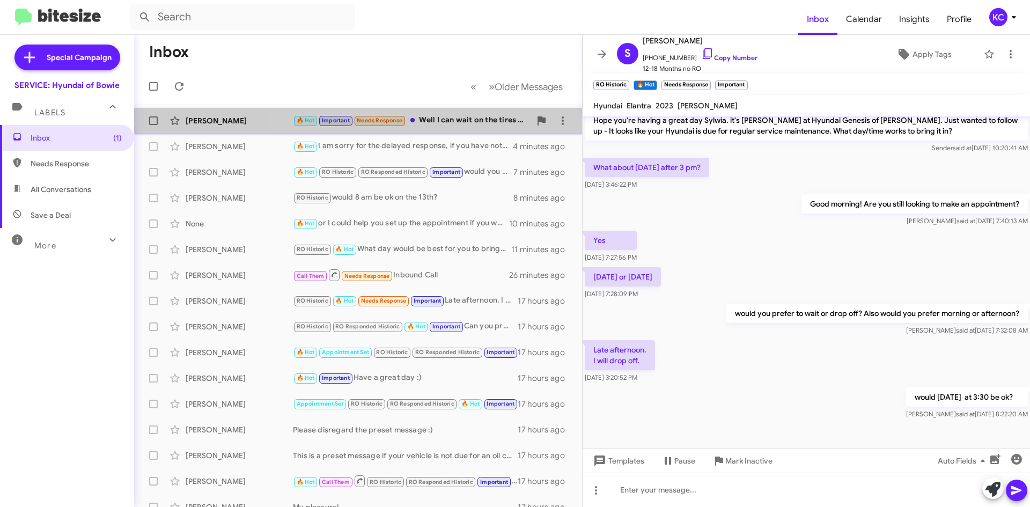
click at [473, 118] on div "🔥 Hot Important Needs Response Well I can wait on the tires and get them elsewh…" at bounding box center [412, 120] width 238 height 12
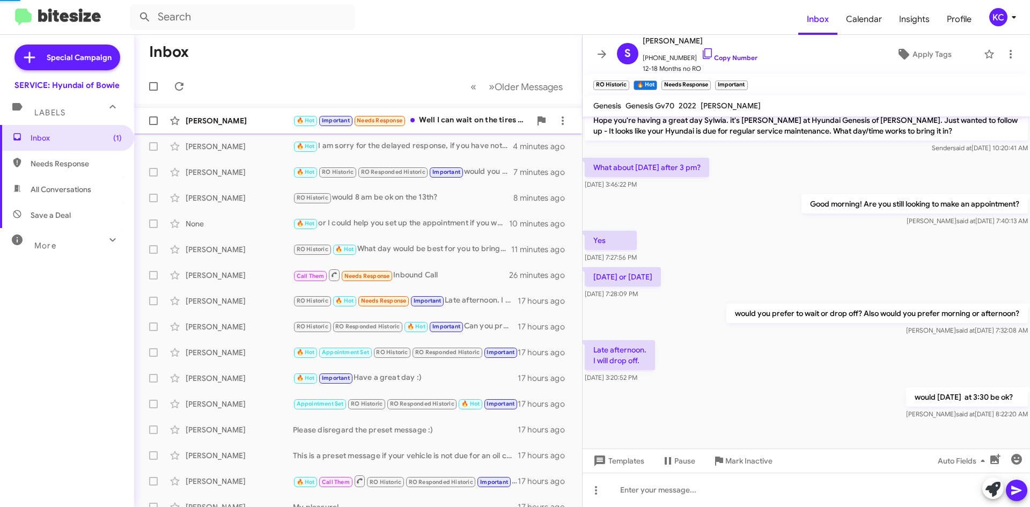
scroll to position [81, 0]
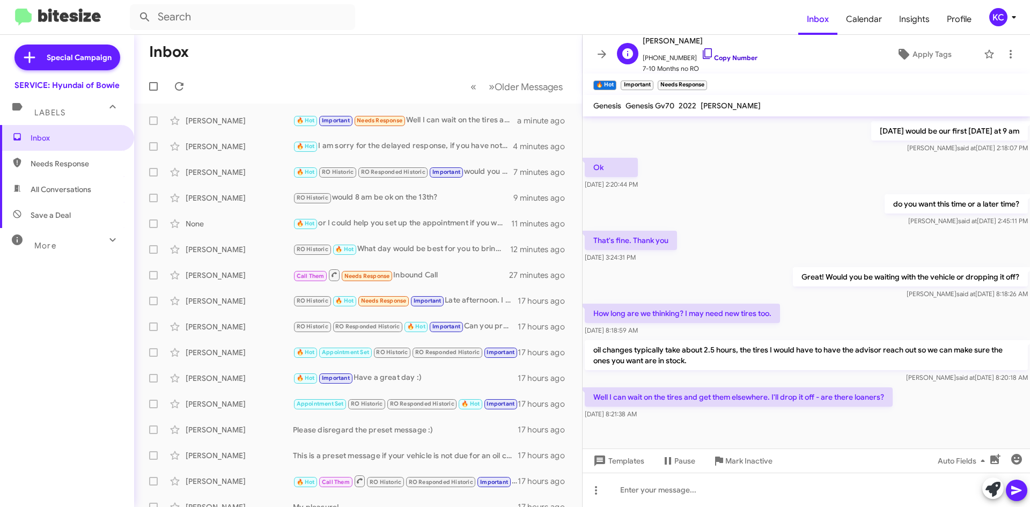
click at [709, 54] on link "Copy Number" at bounding box center [729, 58] width 56 height 8
click at [701, 49] on icon at bounding box center [707, 53] width 13 height 13
click at [670, 36] on span "[PERSON_NAME]" at bounding box center [700, 40] width 115 height 13
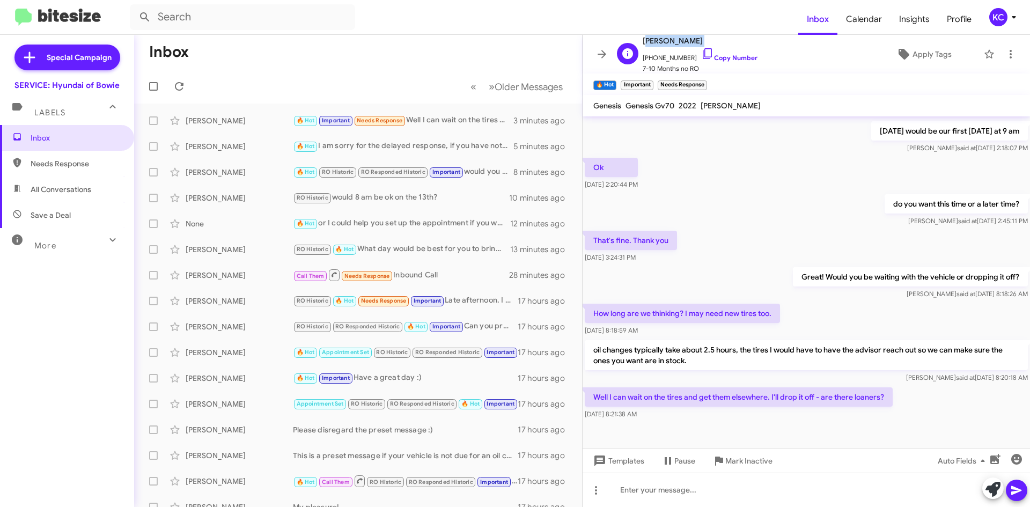
copy span "[PERSON_NAME]"
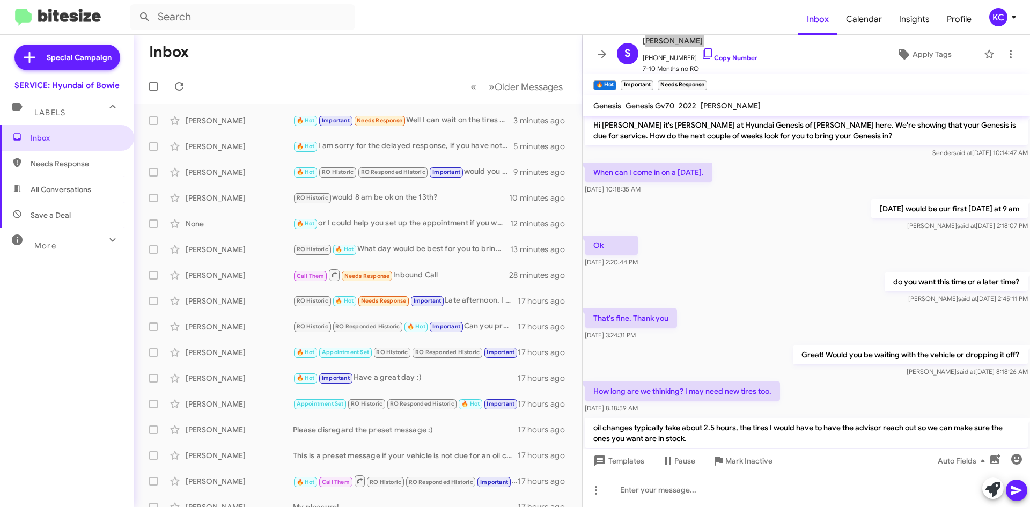
scroll to position [0, 0]
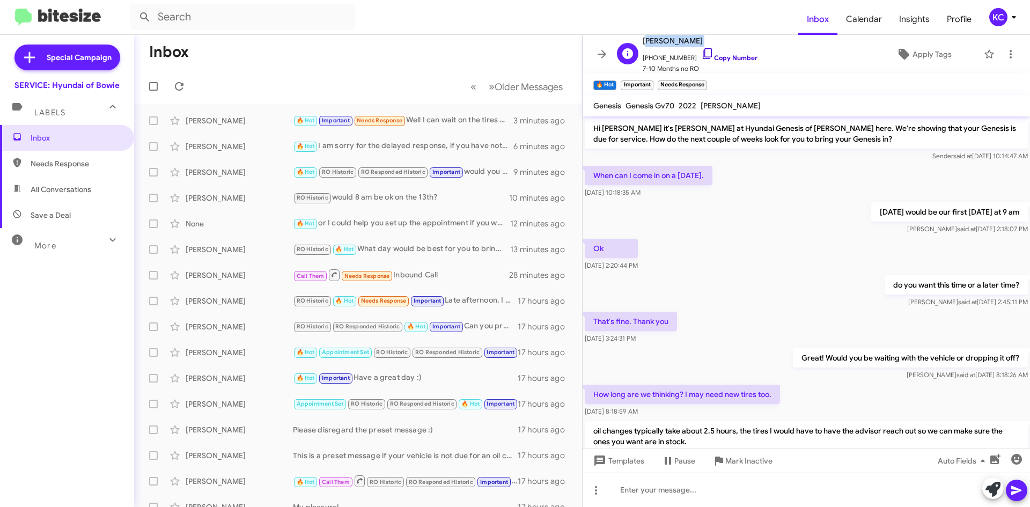
click at [703, 49] on icon at bounding box center [707, 53] width 9 height 11
copy span "[PERSON_NAME]"
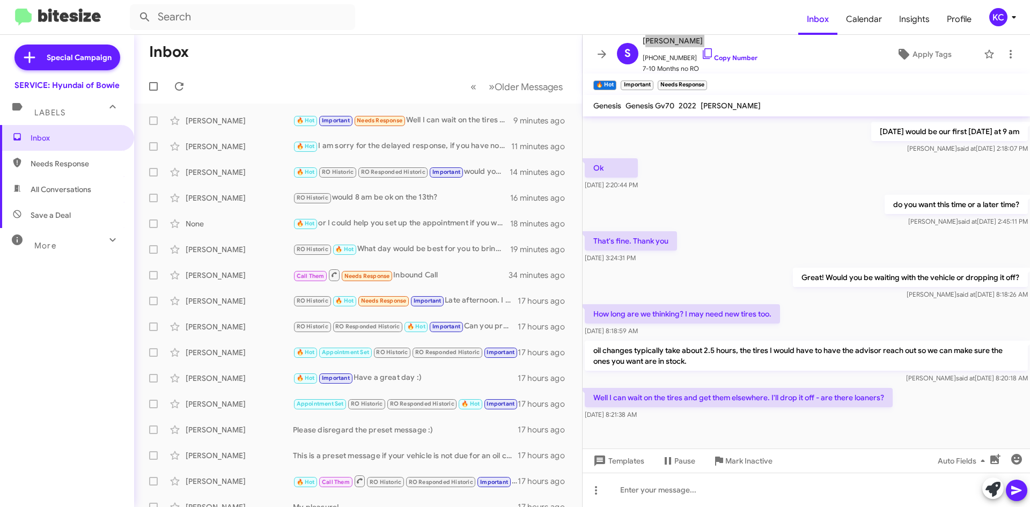
scroll to position [81, 0]
click at [180, 82] on icon at bounding box center [179, 86] width 13 height 13
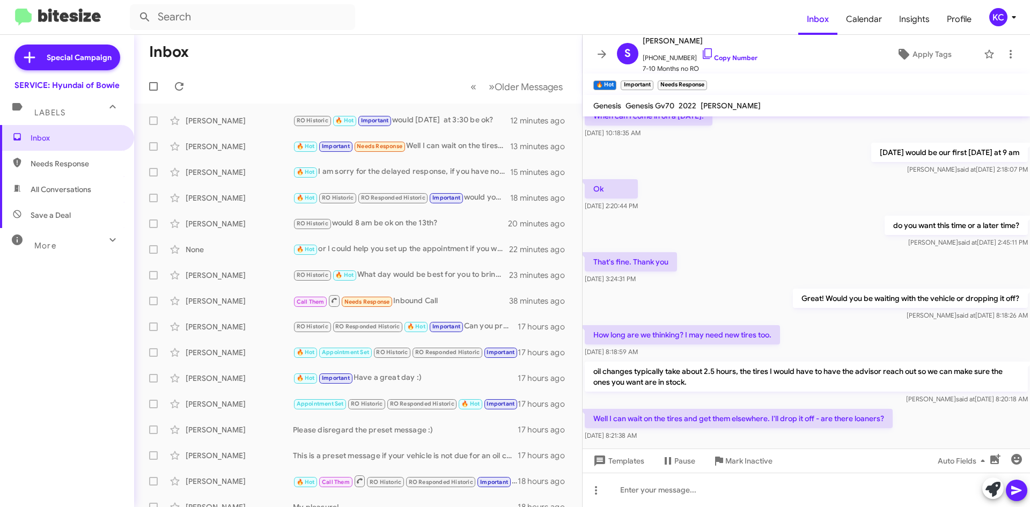
scroll to position [81, 0]
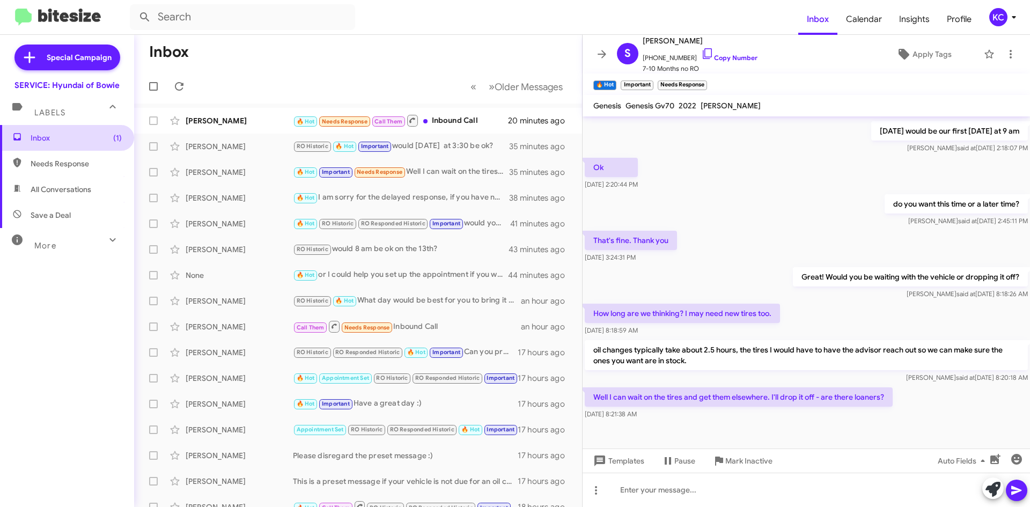
click at [90, 140] on span "Inbox (1)" at bounding box center [76, 138] width 91 height 11
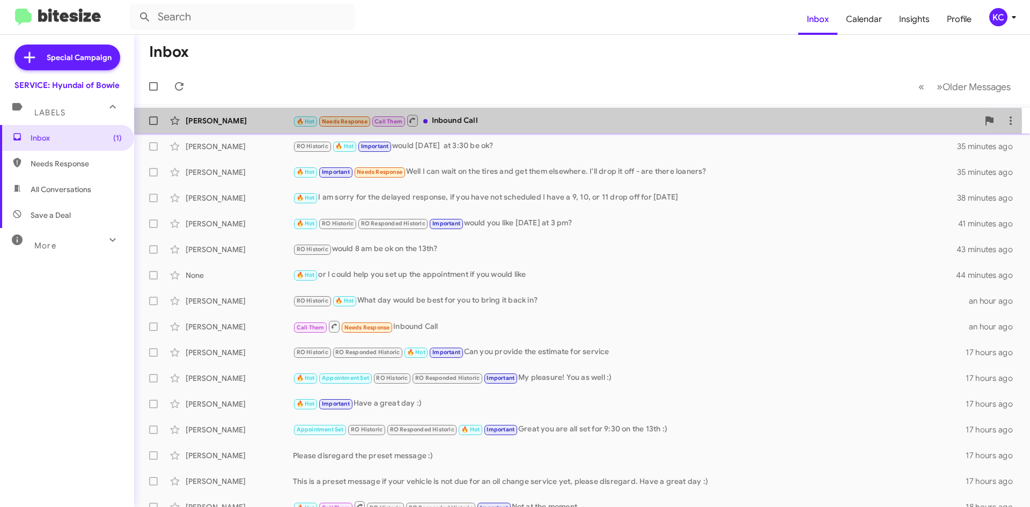
click at [462, 123] on div "🔥 Hot Needs Response Call Them Inbound Call" at bounding box center [636, 120] width 686 height 13
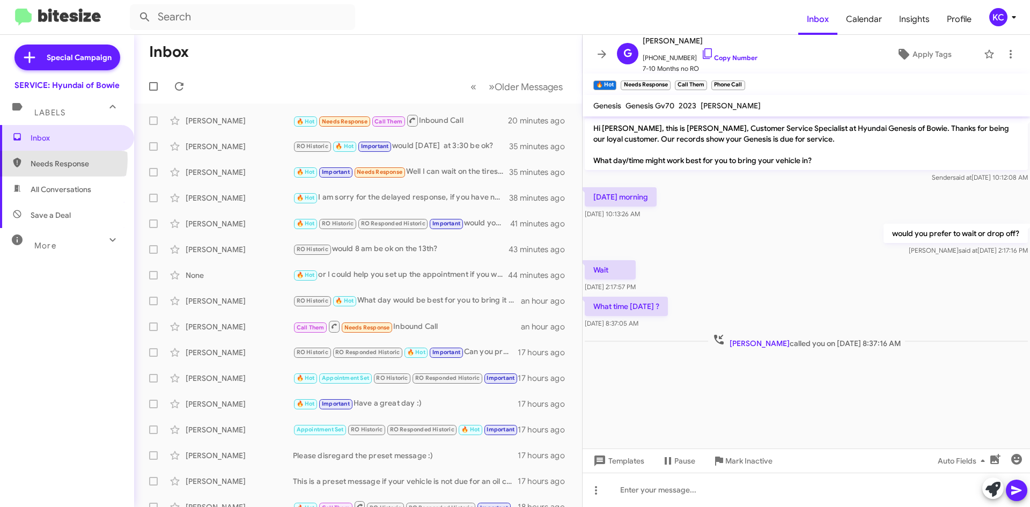
click at [46, 159] on span "Needs Response" at bounding box center [76, 163] width 91 height 11
type input "in:needs-response"
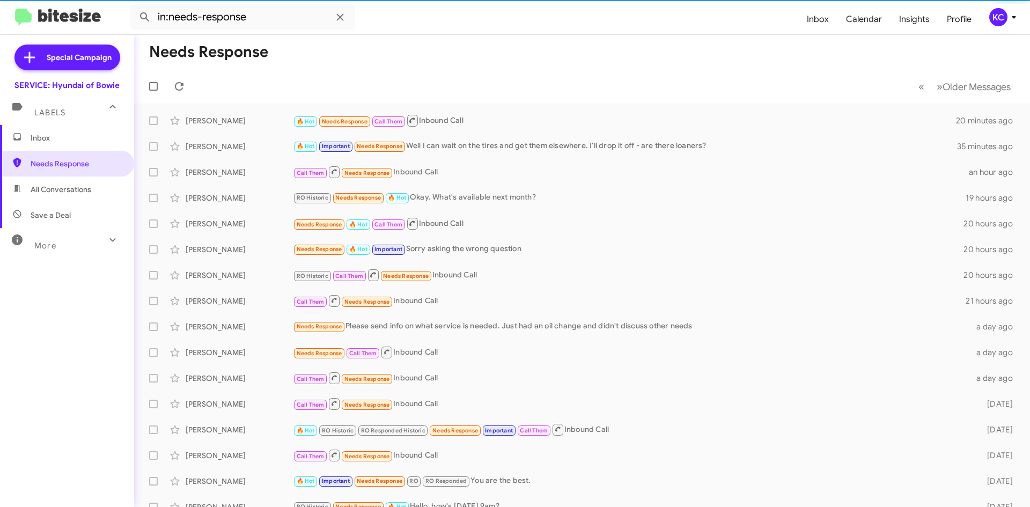
click at [47, 147] on span "Inbox" at bounding box center [67, 138] width 134 height 26
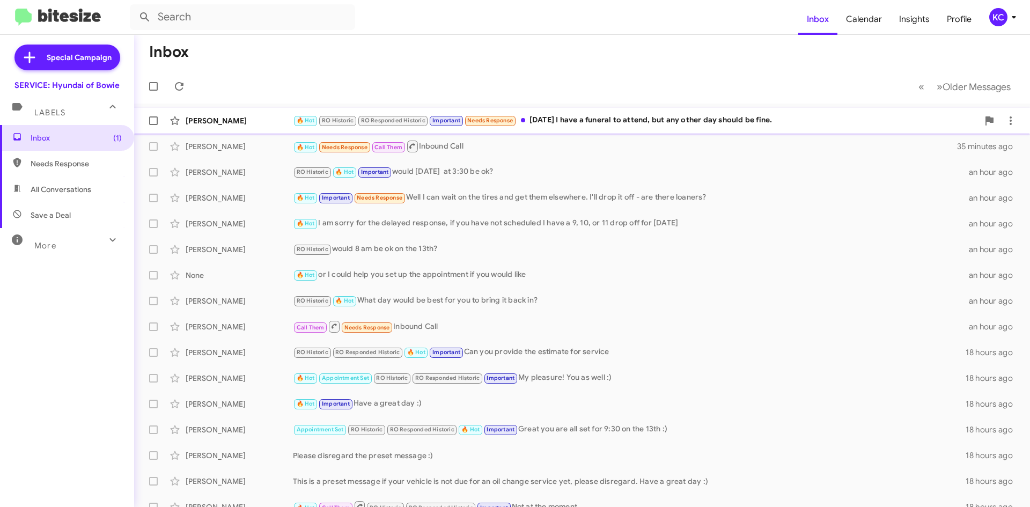
click at [583, 116] on div "🔥 Hot RO Historic RO Responded Historic Important Needs Response [DATE] I have …" at bounding box center [636, 120] width 686 height 12
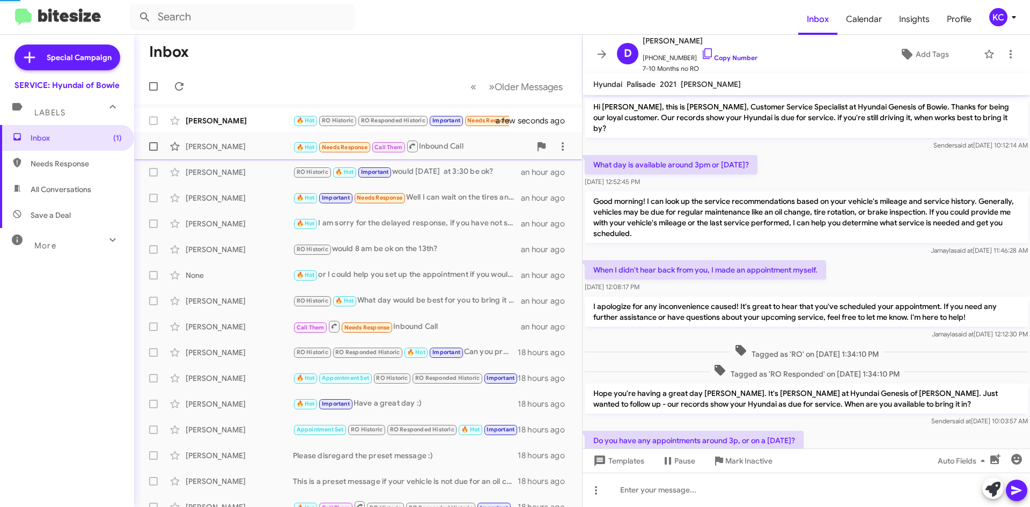
scroll to position [276, 0]
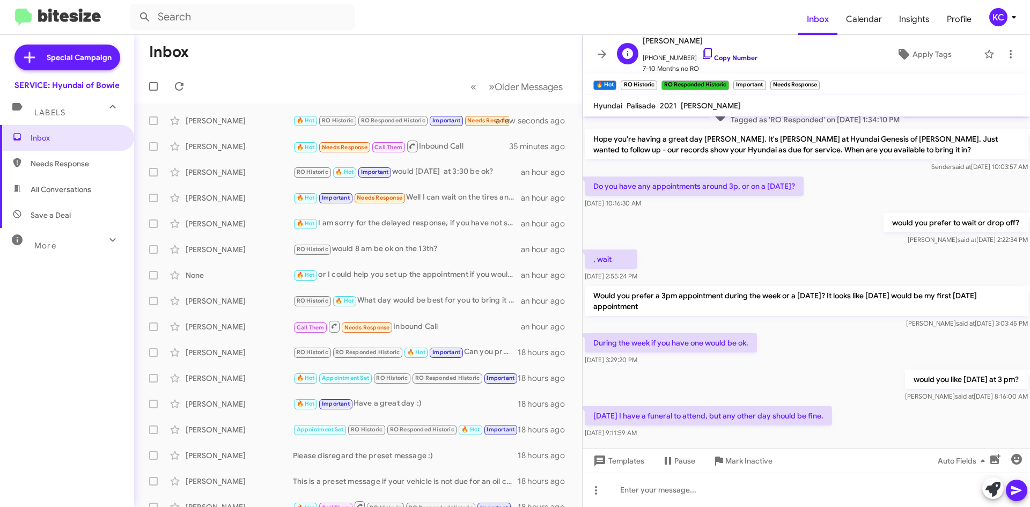
click at [701, 53] on icon at bounding box center [707, 53] width 13 height 13
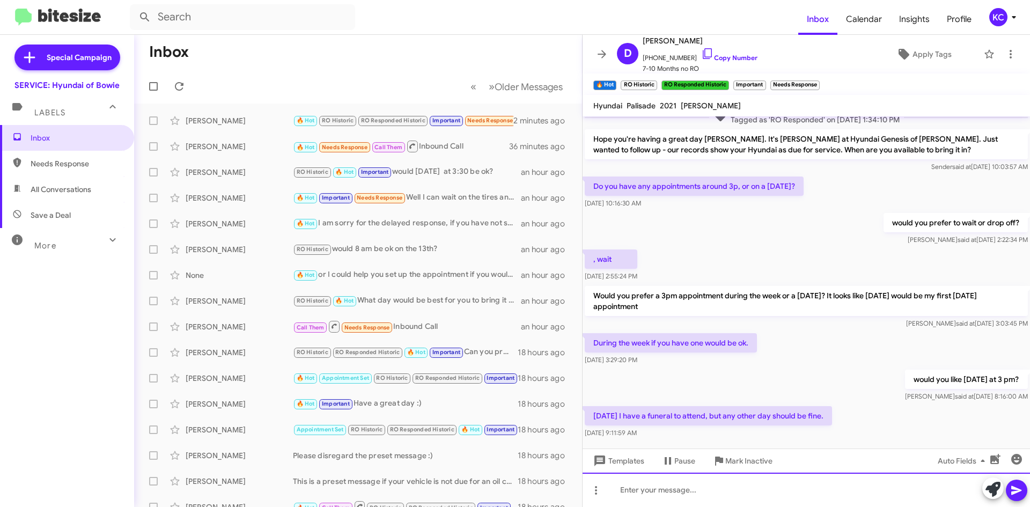
click at [720, 479] on div at bounding box center [807, 490] width 448 height 34
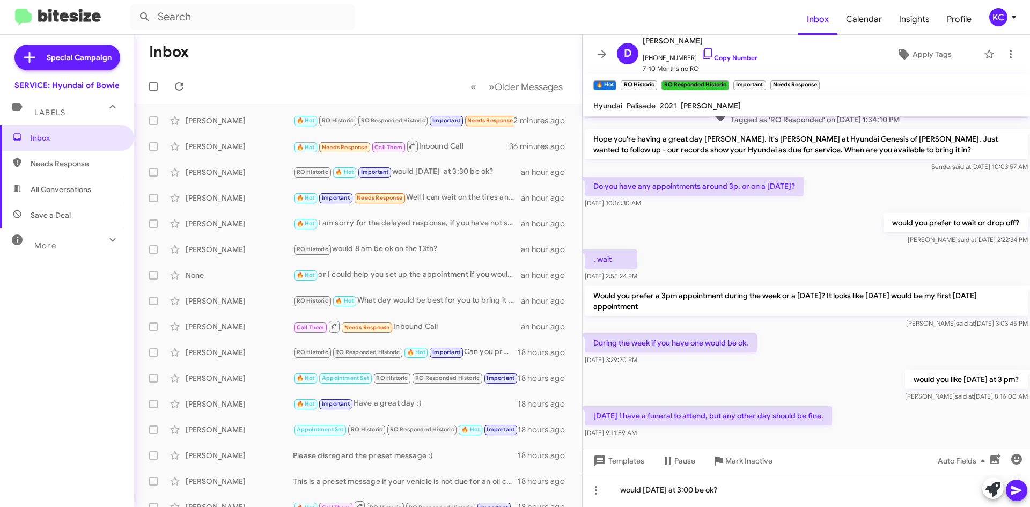
click at [1016, 489] on icon at bounding box center [1017, 490] width 10 height 9
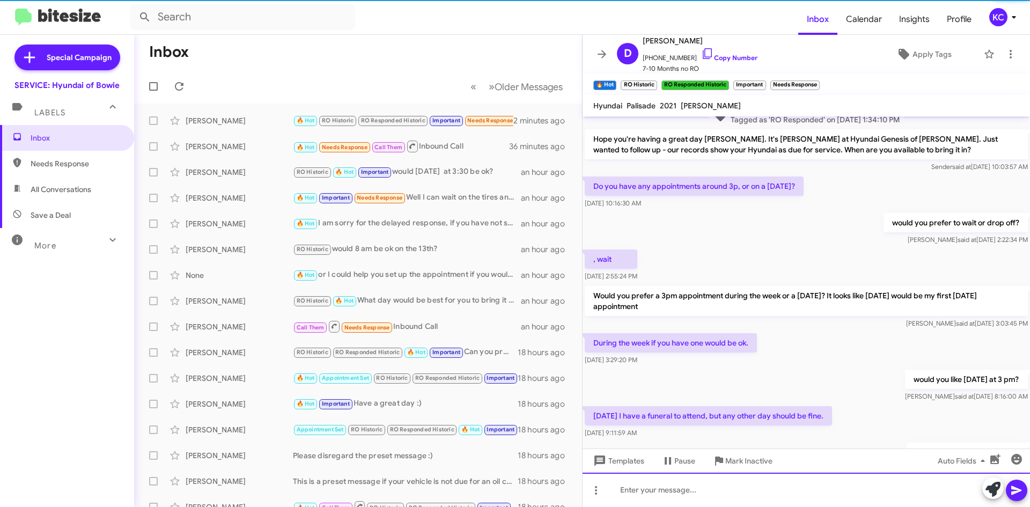
scroll to position [0, 0]
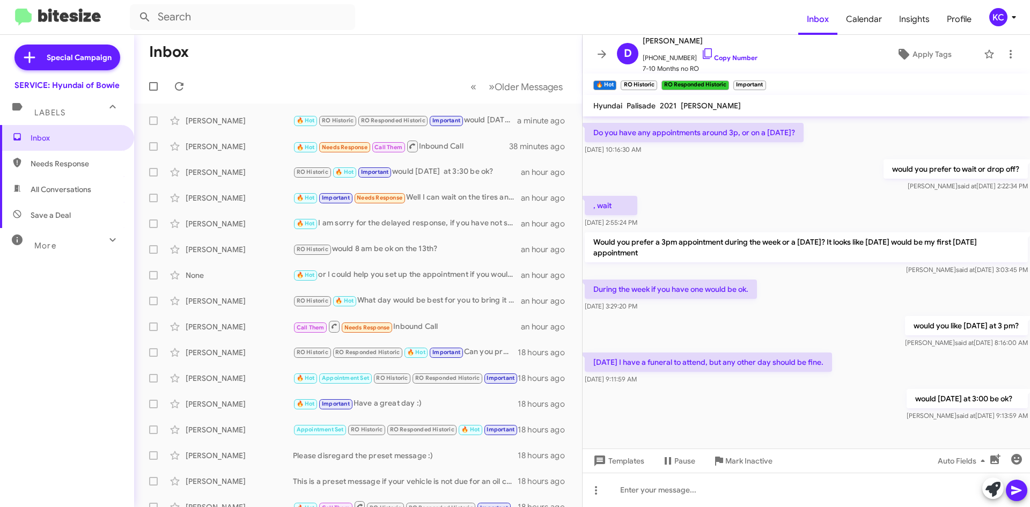
scroll to position [336, 0]
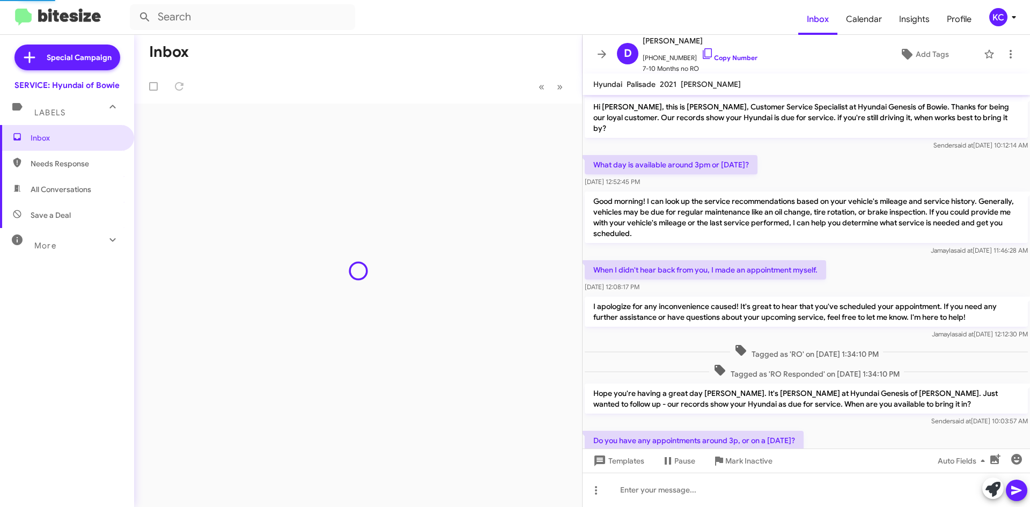
scroll to position [315, 0]
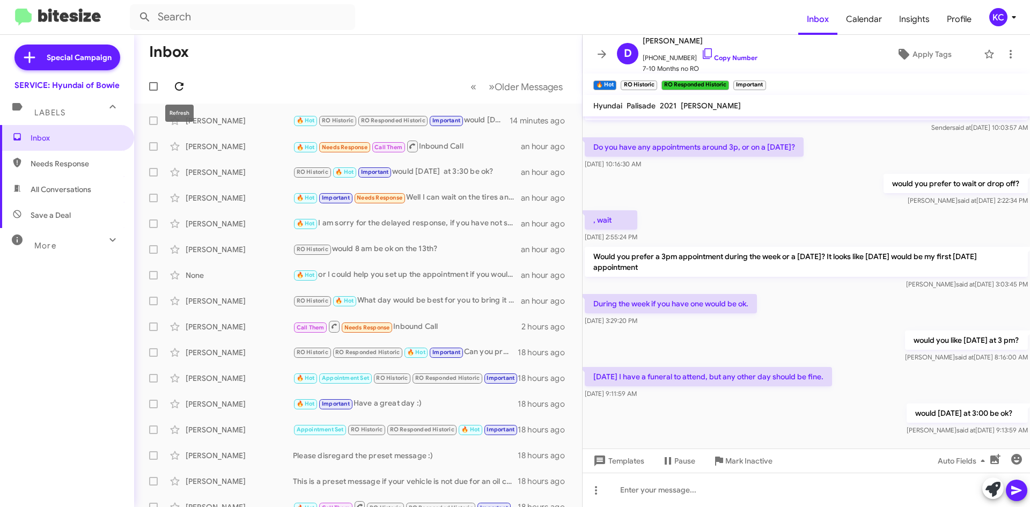
click at [176, 86] on icon at bounding box center [179, 86] width 9 height 9
click at [175, 90] on icon at bounding box center [179, 86] width 13 height 13
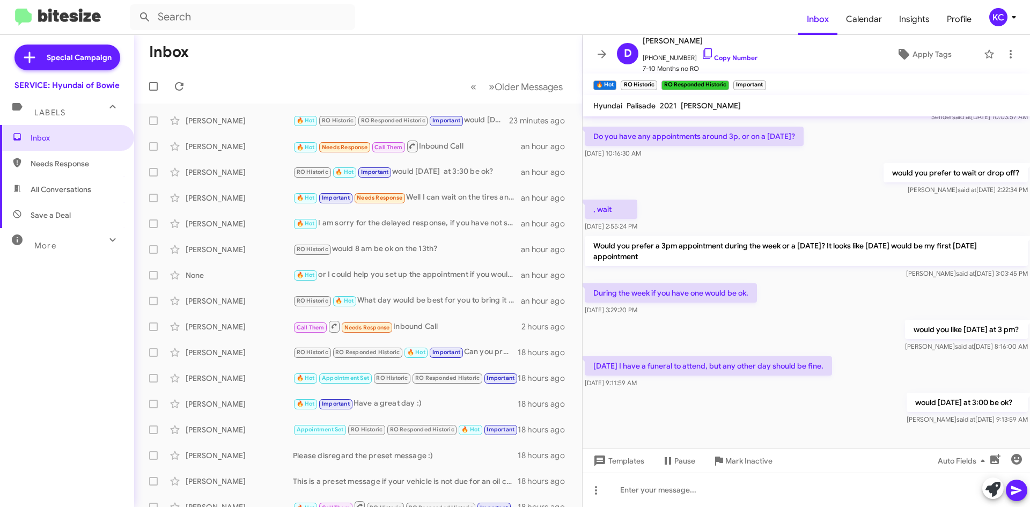
scroll to position [336, 0]
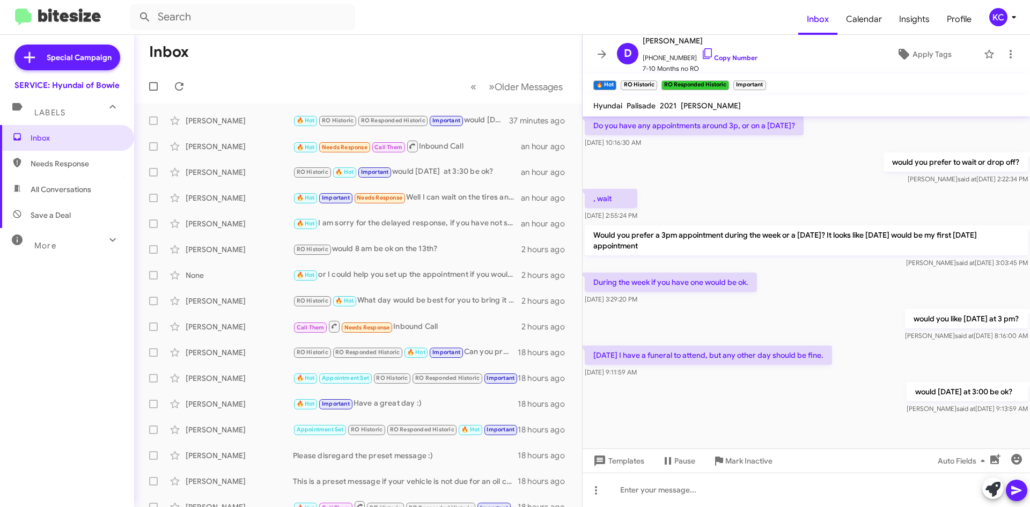
click at [757, 435] on div at bounding box center [807, 437] width 448 height 43
click at [186, 83] on span at bounding box center [179, 86] width 21 height 13
click at [214, 120] on div "[PERSON_NAME]" at bounding box center [239, 120] width 107 height 11
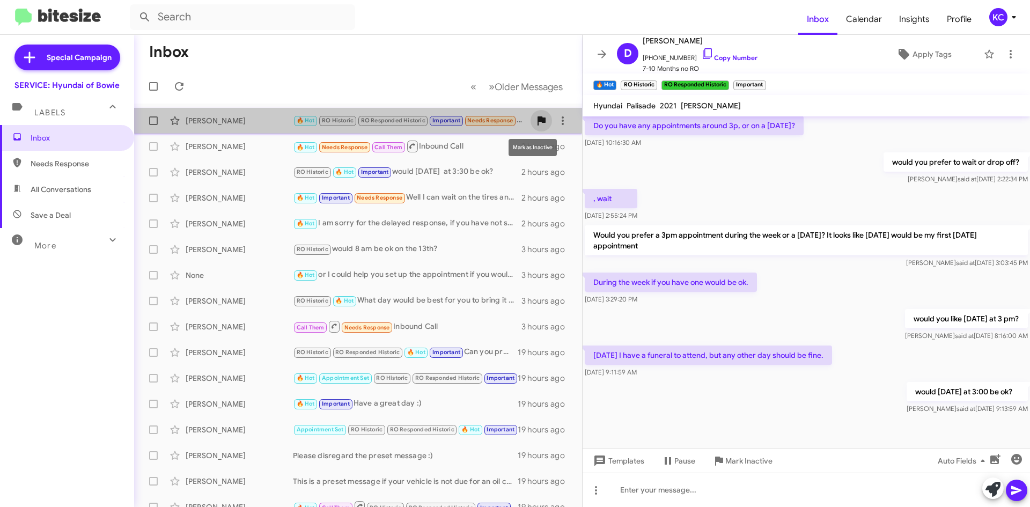
click at [538, 119] on icon at bounding box center [542, 120] width 8 height 9
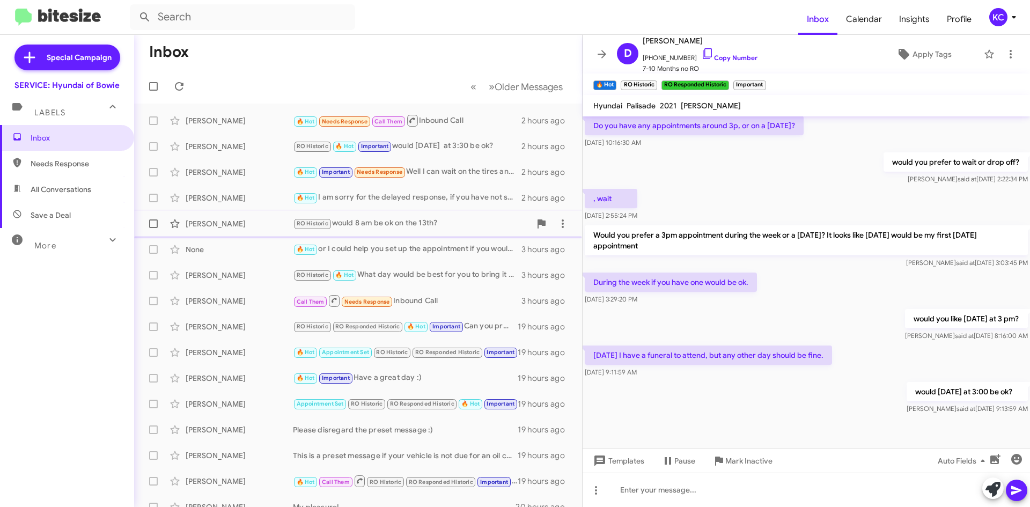
drag, startPoint x: 535, startPoint y: 121, endPoint x: 239, endPoint y: 187, distance: 303.6
click at [242, 213] on mat-action-list "Gary Jenkins 🔥 Hot Needs Response Call Them Inbound Call 2 hours ago Sylwia Tyn…" at bounding box center [358, 351] width 448 height 494
click at [463, 122] on div "🔥 Hot Needs Response Call Them Inbound Call" at bounding box center [412, 120] width 238 height 13
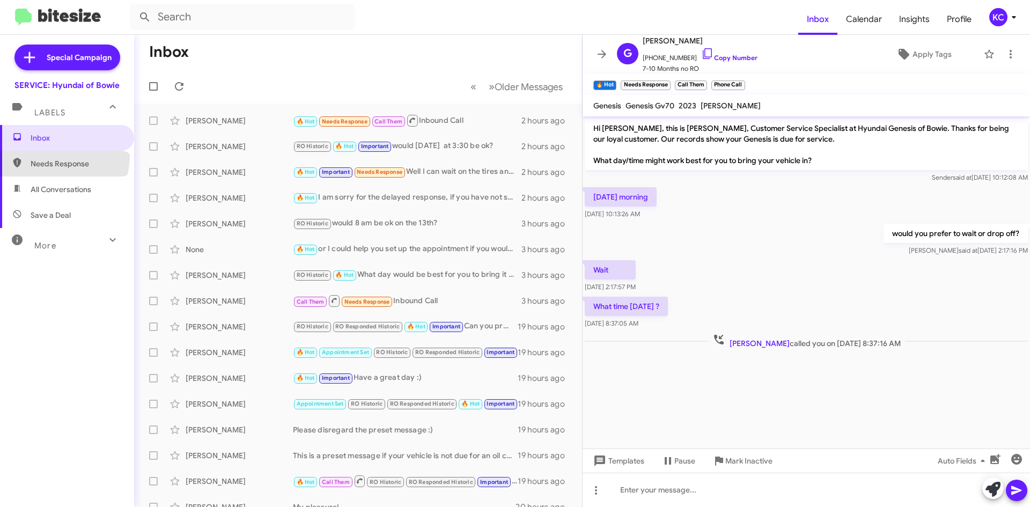
click at [63, 157] on span "Needs Response" at bounding box center [67, 164] width 134 height 26
type input "in:needs-response"
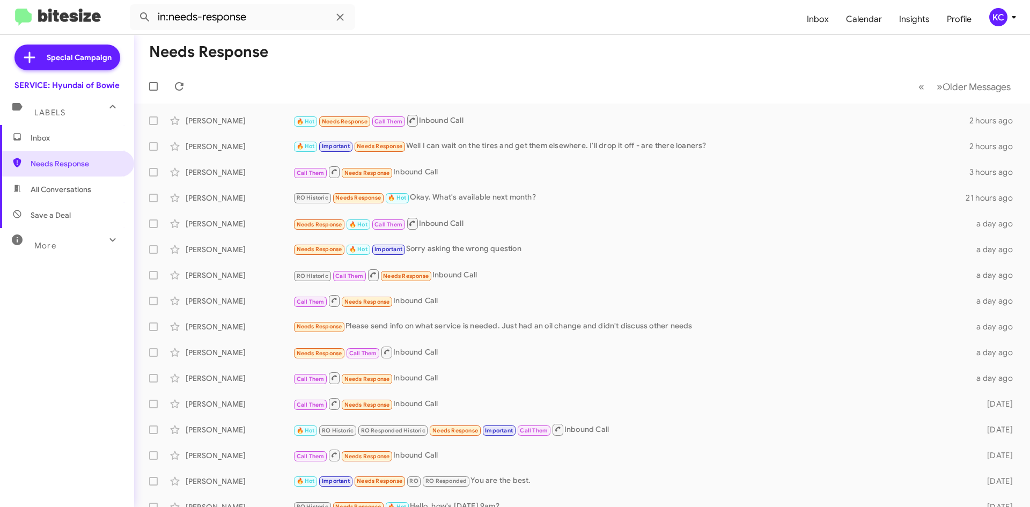
click at [66, 139] on span "Inbox" at bounding box center [76, 138] width 91 height 11
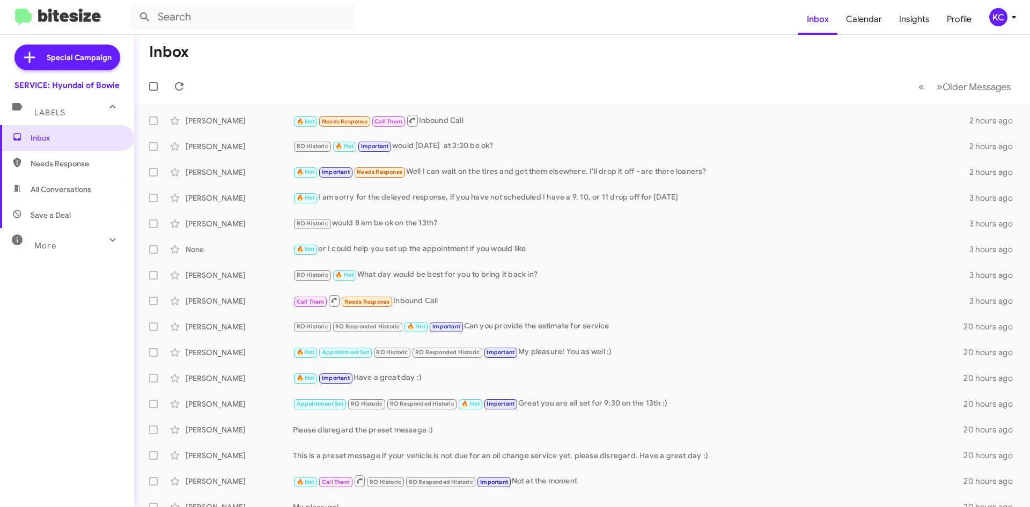
click at [72, 194] on span "All Conversations" at bounding box center [67, 190] width 134 height 26
type input "in:all-conversations"
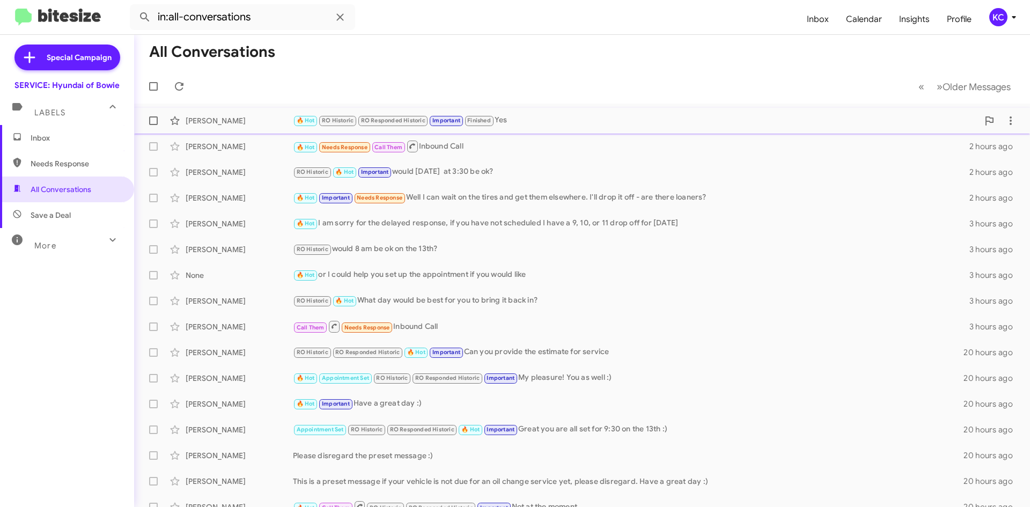
click at [233, 108] on span "Deidre Moye 🔥 Hot RO Historic RO Responded Historic Important Finished Yes an h…" at bounding box center [582, 121] width 896 height 26
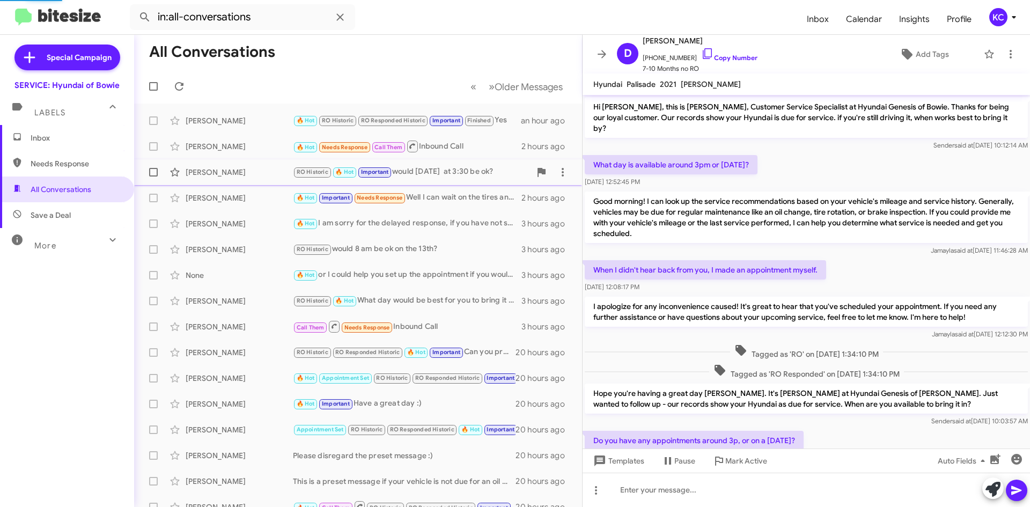
scroll to position [377, 0]
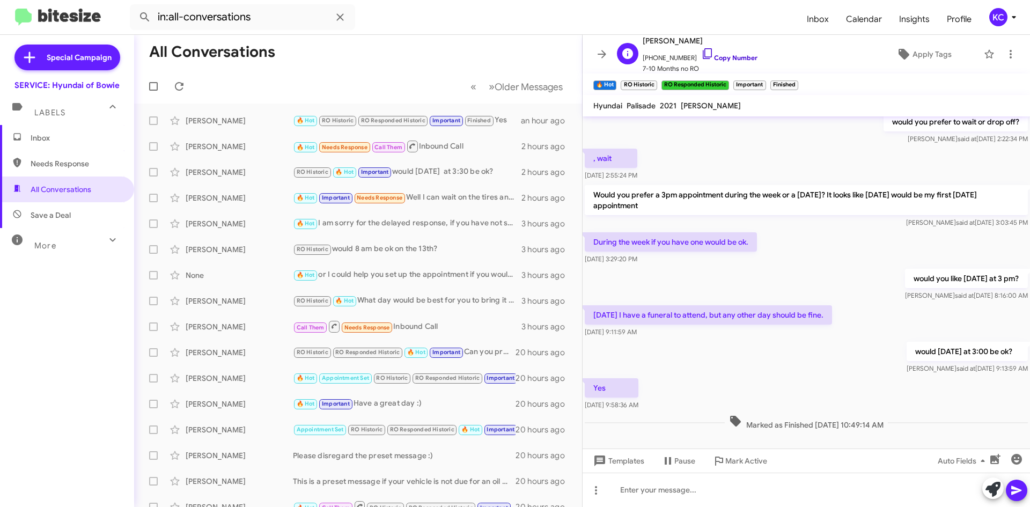
click at [701, 50] on icon at bounding box center [707, 53] width 13 height 13
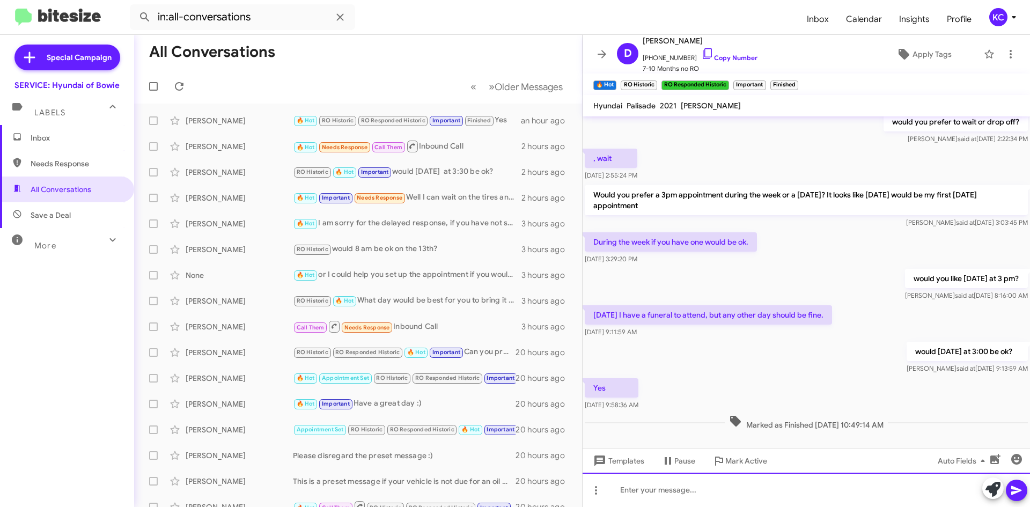
click at [689, 494] on div at bounding box center [807, 490] width 448 height 34
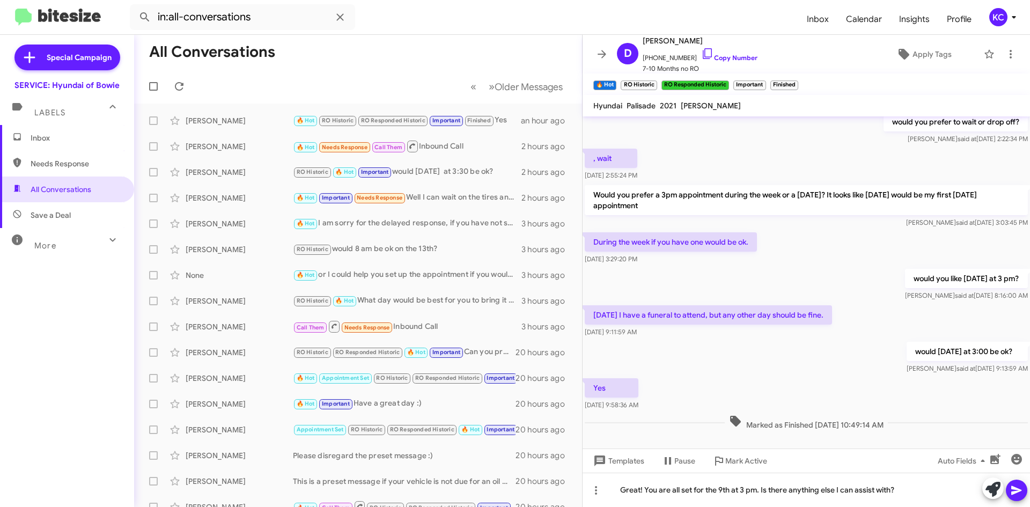
click at [1017, 493] on icon at bounding box center [1016, 490] width 13 height 13
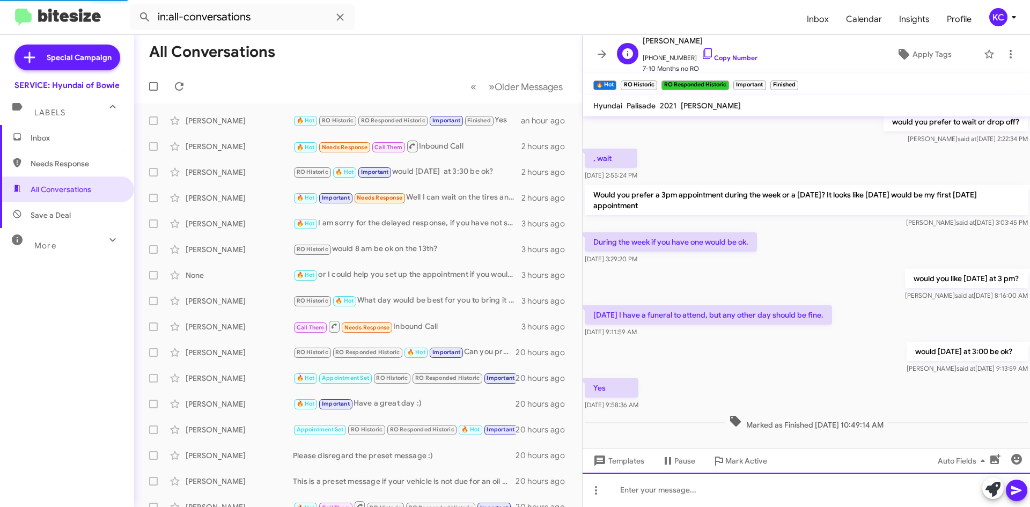
scroll to position [0, 0]
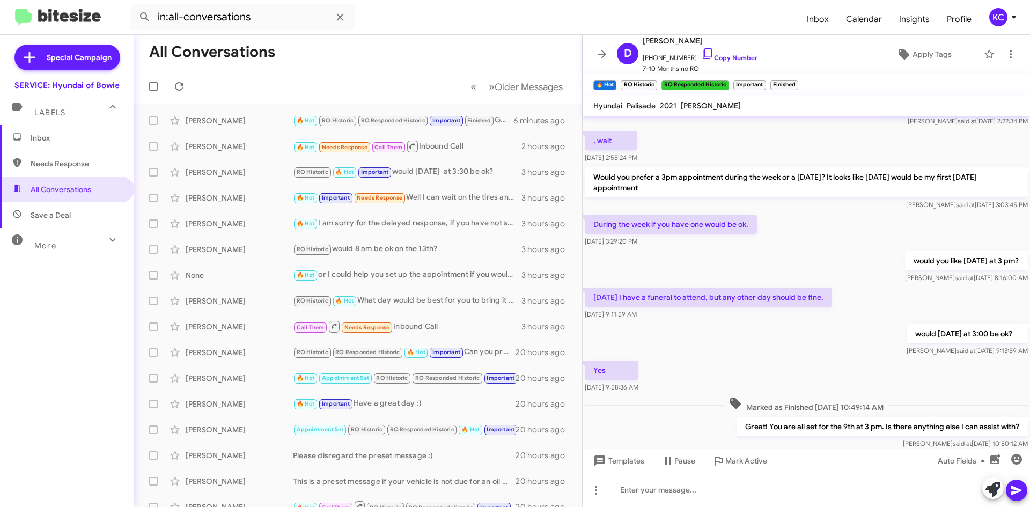
scroll to position [437, 0]
